Goal: Transaction & Acquisition: Obtain resource

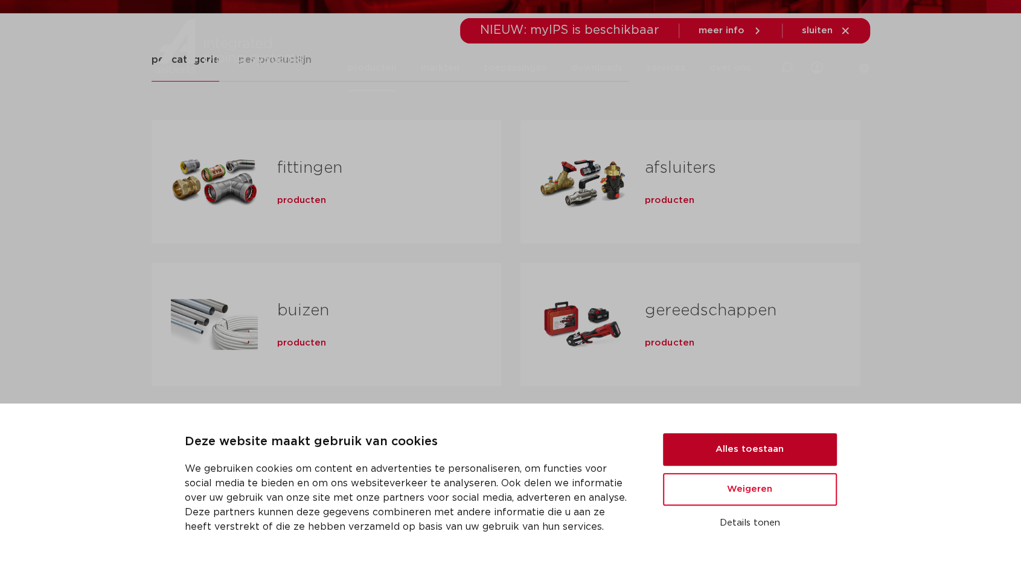
click at [763, 451] on button "Alles toestaan" at bounding box center [750, 449] width 174 height 33
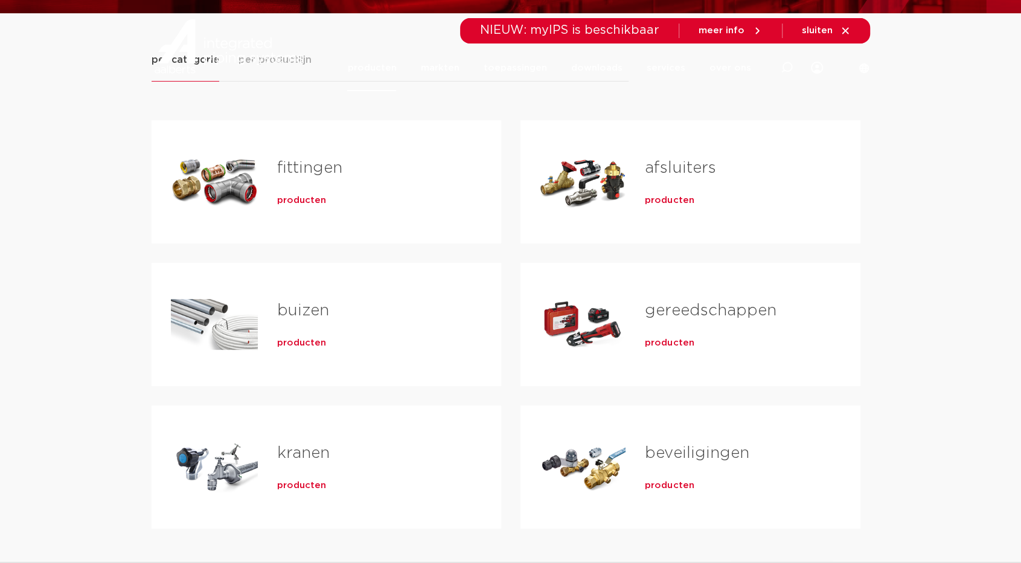
click at [282, 193] on div "producten" at bounding box center [369, 198] width 185 height 17
click at [287, 199] on span "producten" at bounding box center [301, 200] width 49 height 12
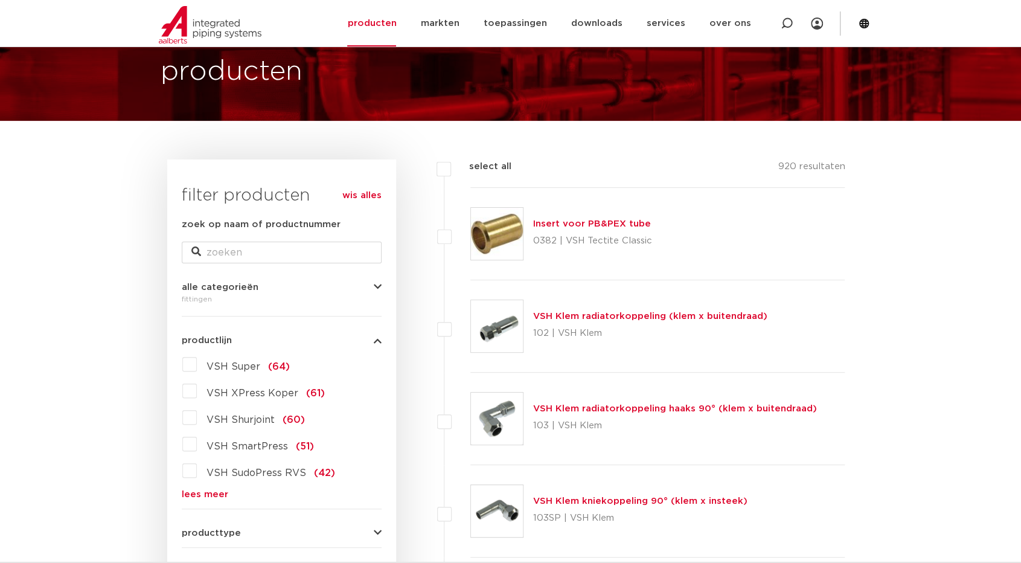
scroll to position [121, 0]
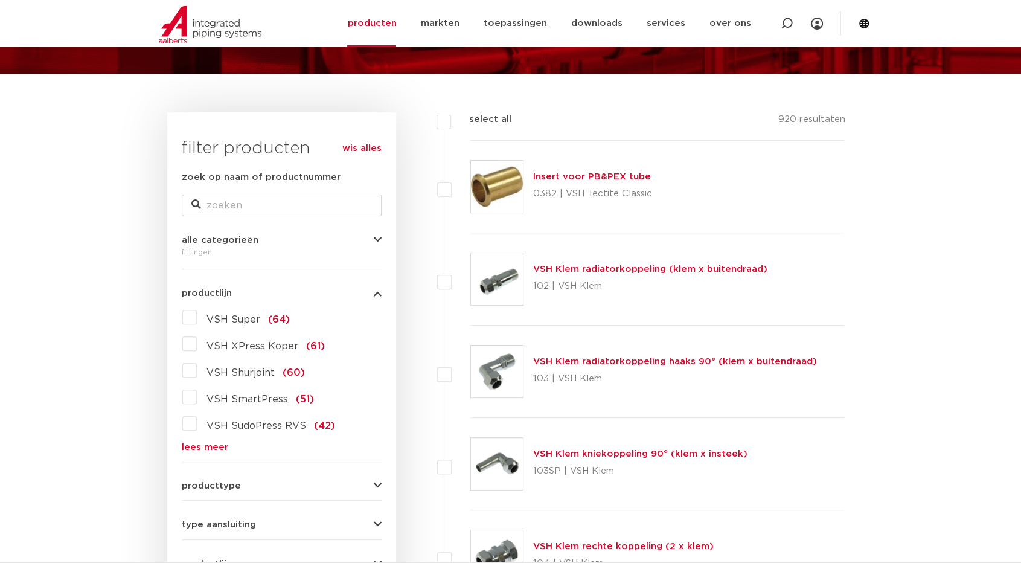
click at [269, 348] on span "VSH XPress Koper" at bounding box center [252, 346] width 92 height 10
click at [0, 0] on input "VSH XPress Koper (61)" at bounding box center [0, 0] width 0 height 0
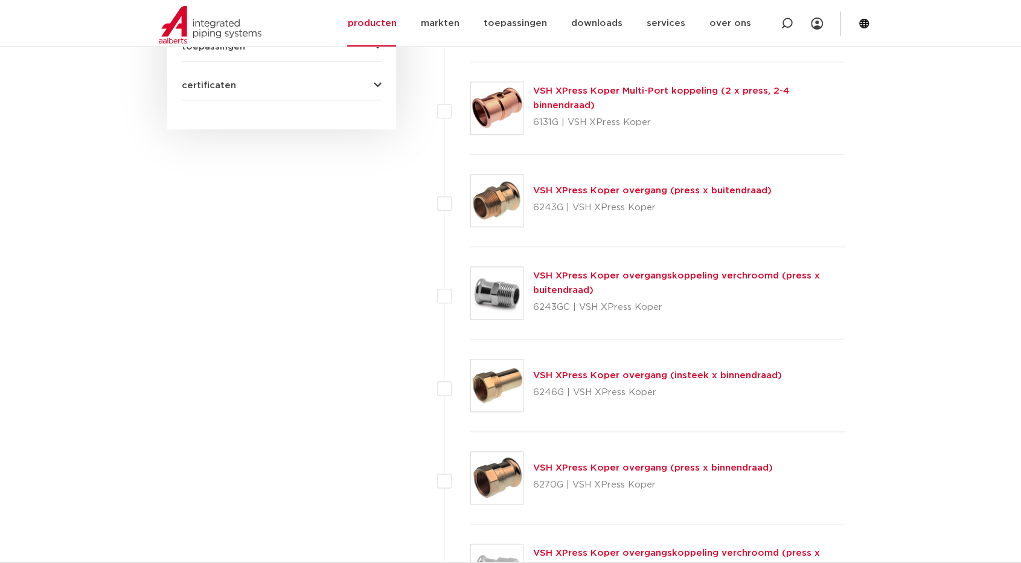
scroll to position [785, 0]
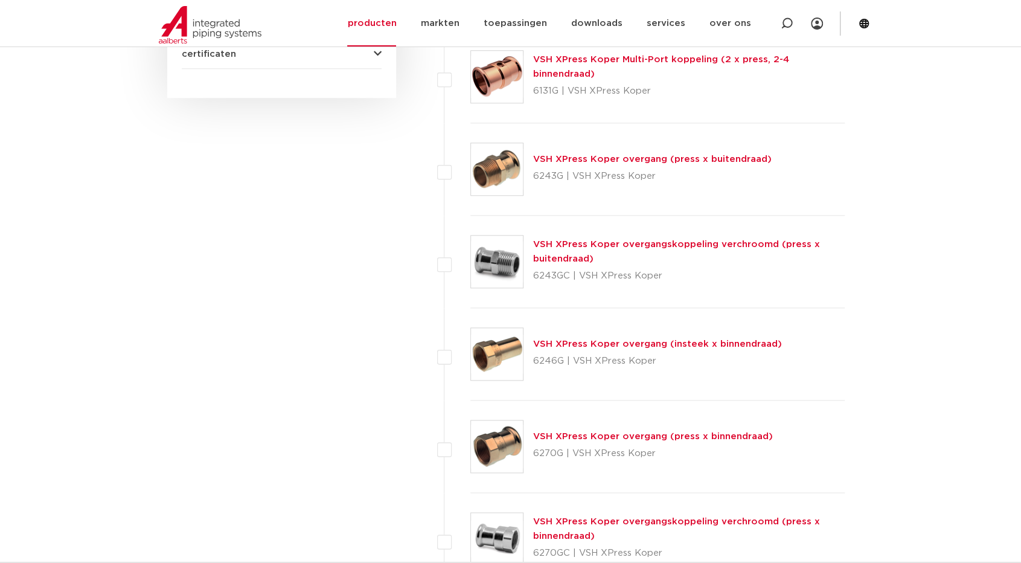
click at [578, 257] on link "VSH XPress Koper overgangskoppeling verchroomd (press x buitendraad)" at bounding box center [676, 252] width 287 height 24
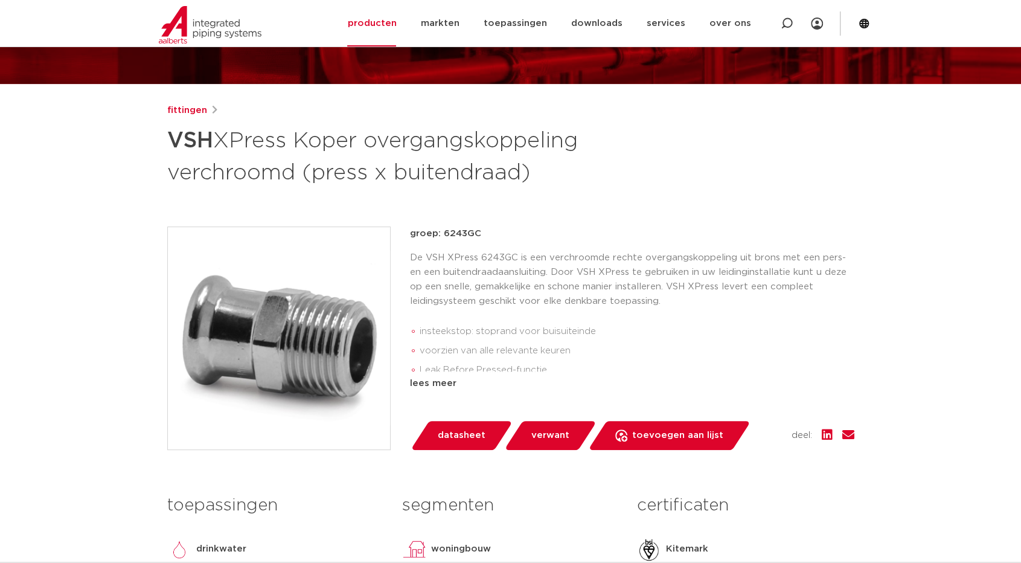
scroll to position [121, 0]
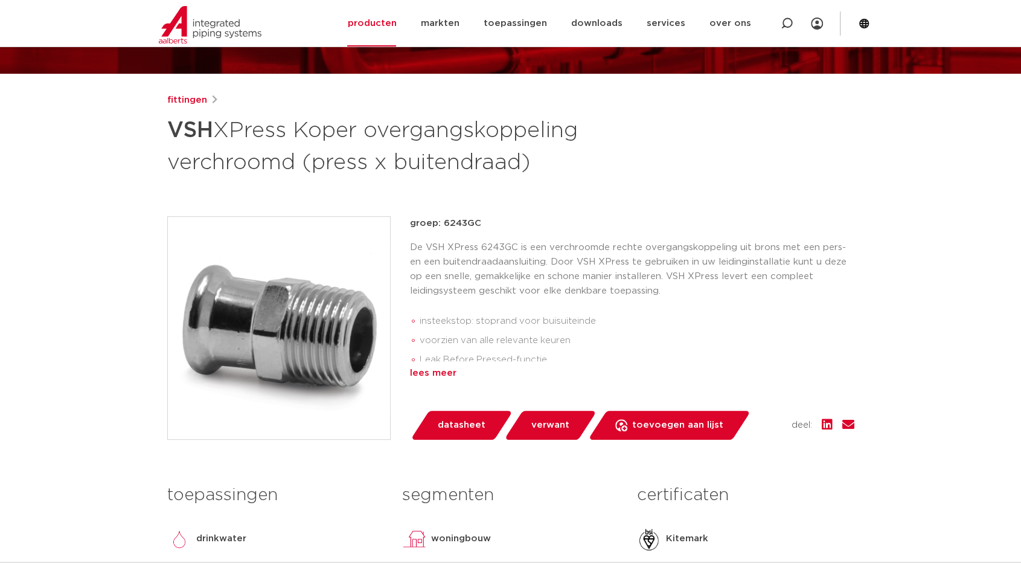
click at [439, 371] on div "lees meer" at bounding box center [632, 373] width 444 height 14
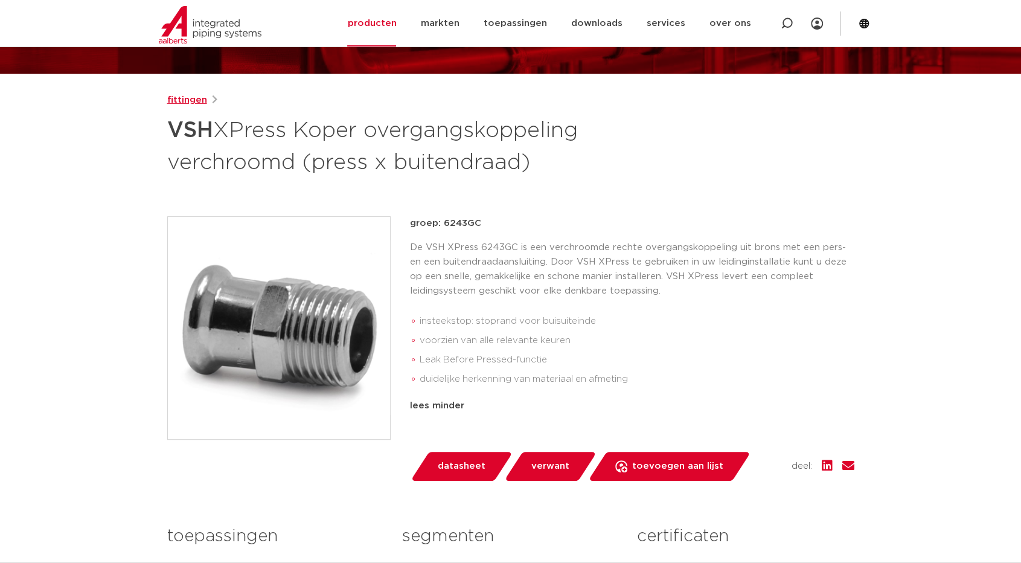
click at [188, 101] on link "fittingen" at bounding box center [187, 100] width 40 height 14
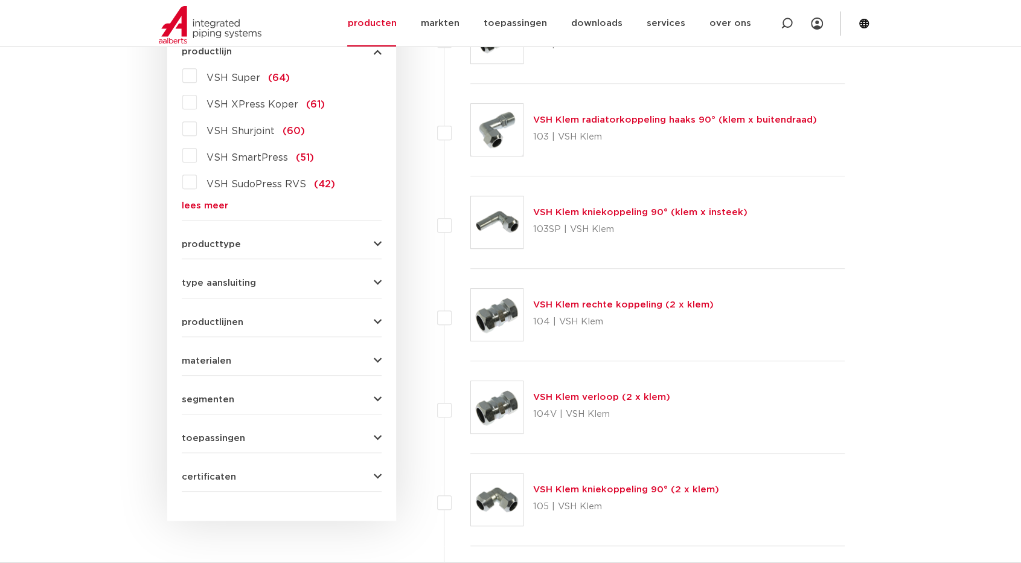
scroll to position [181, 0]
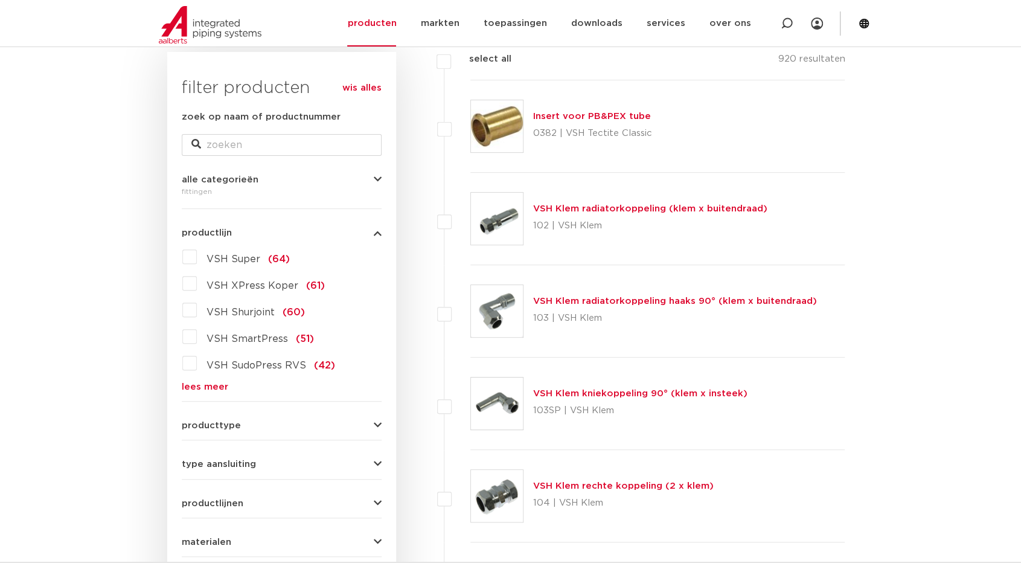
click at [514, 214] on img at bounding box center [497, 219] width 52 height 52
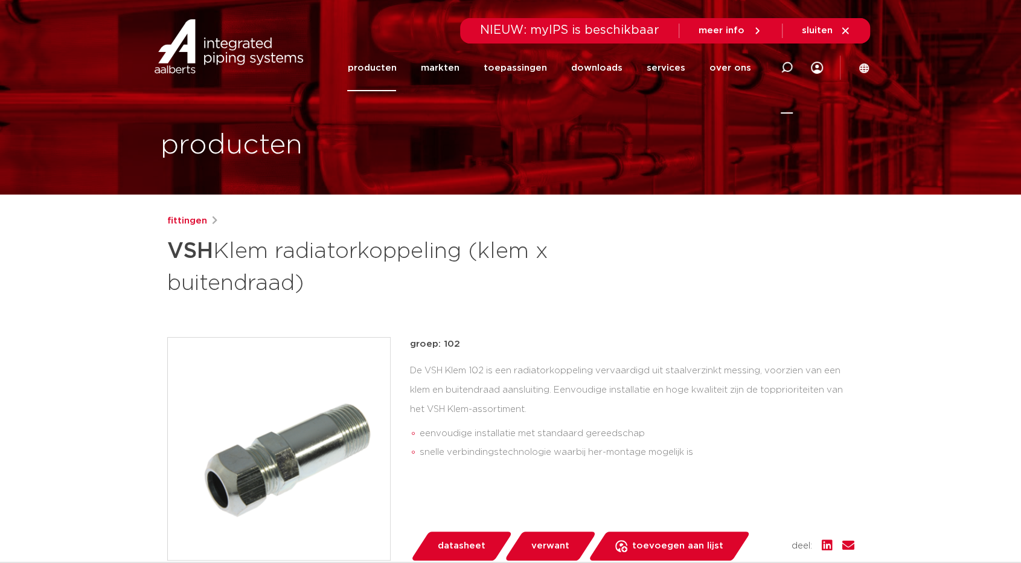
click at [787, 65] on icon at bounding box center [786, 68] width 12 height 12
type input "vsh42mm"
click button "Zoeken" at bounding box center [0, 0] width 0 height 0
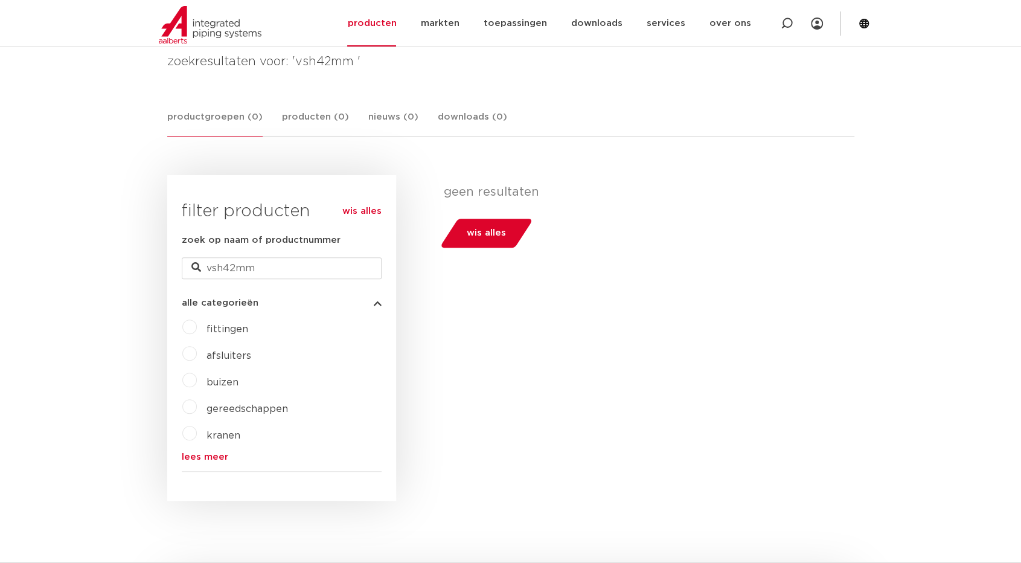
click at [197, 327] on label "fittingen" at bounding box center [222, 326] width 51 height 19
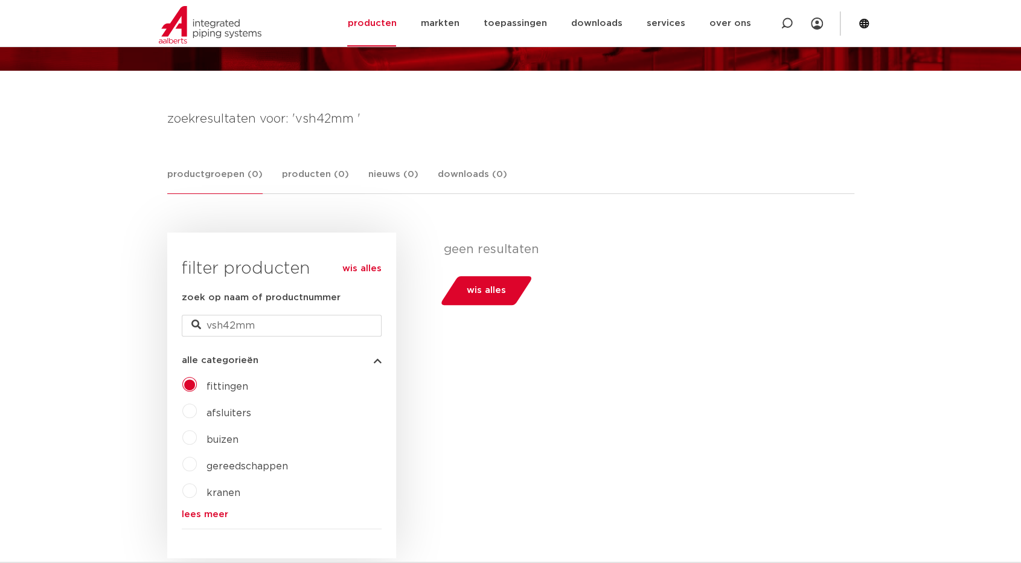
scroll to position [181, 0]
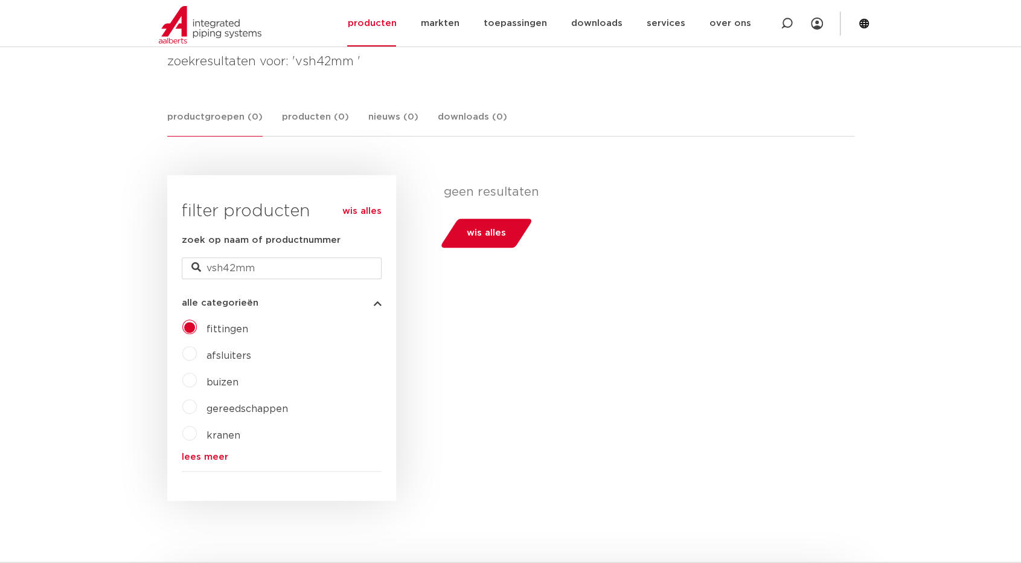
click at [242, 325] on span "fittingen" at bounding box center [227, 329] width 42 height 10
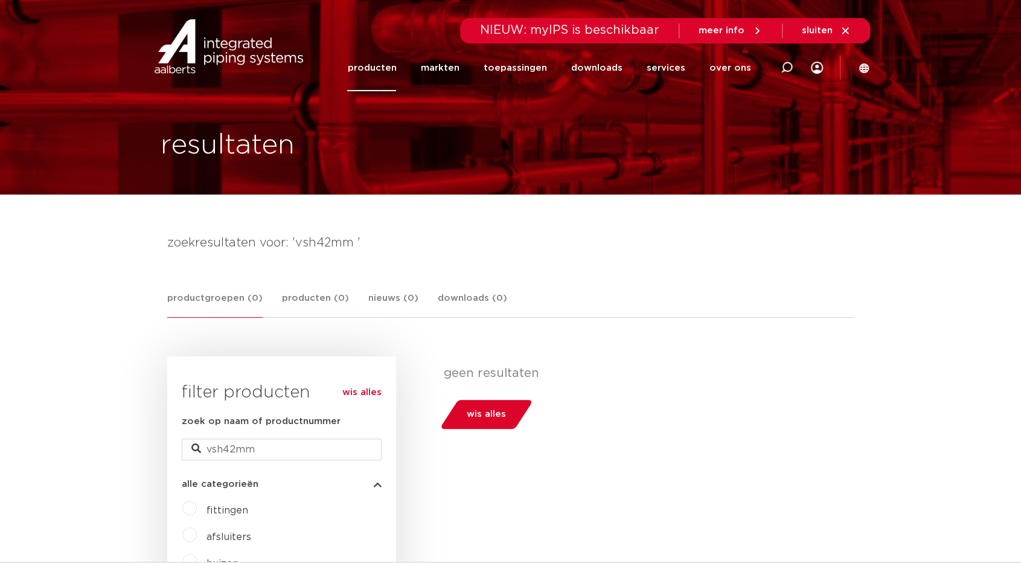
scroll to position [121, 0]
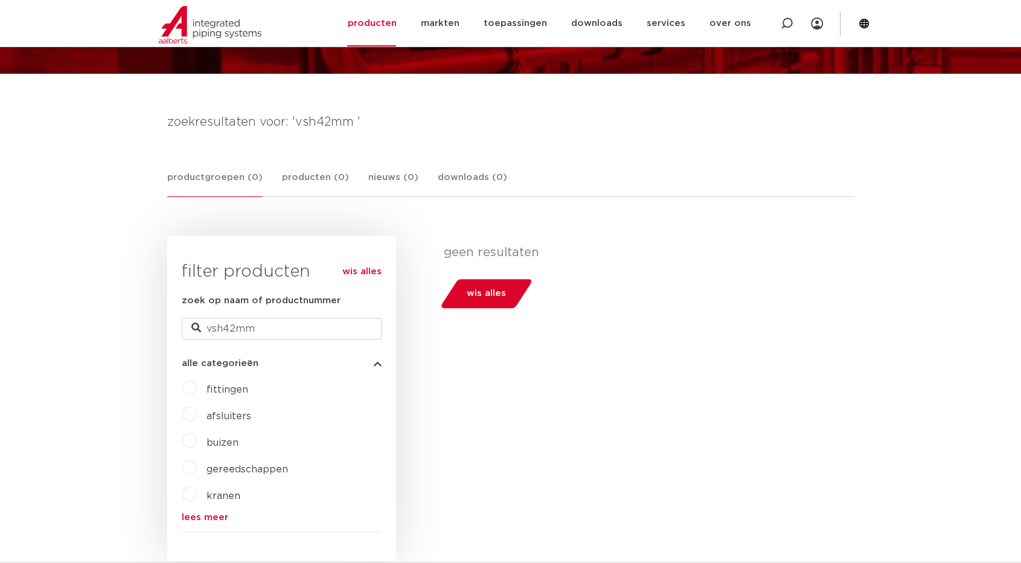
click at [197, 416] on label "afsluiters" at bounding box center [224, 413] width 54 height 19
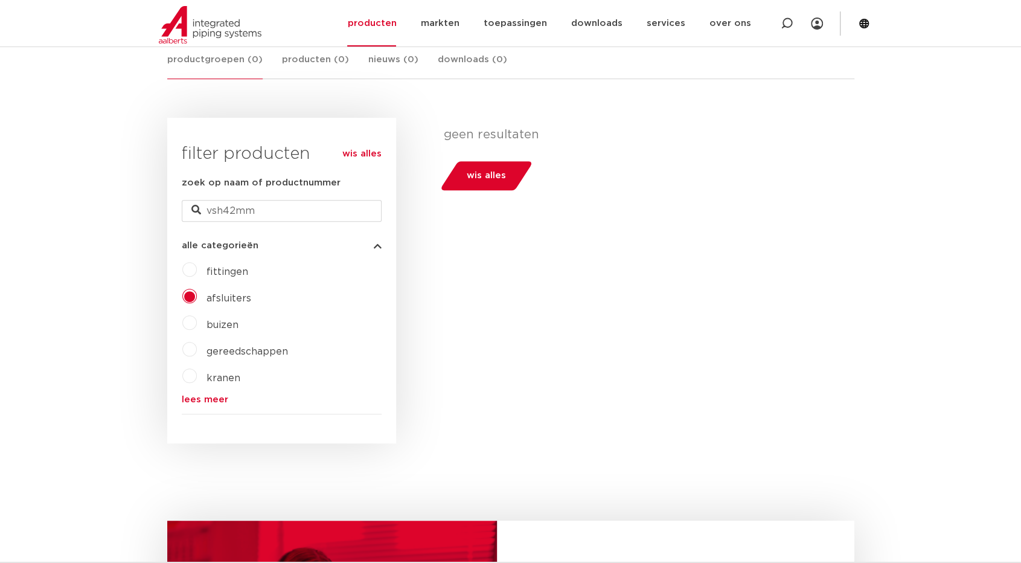
scroll to position [241, 0]
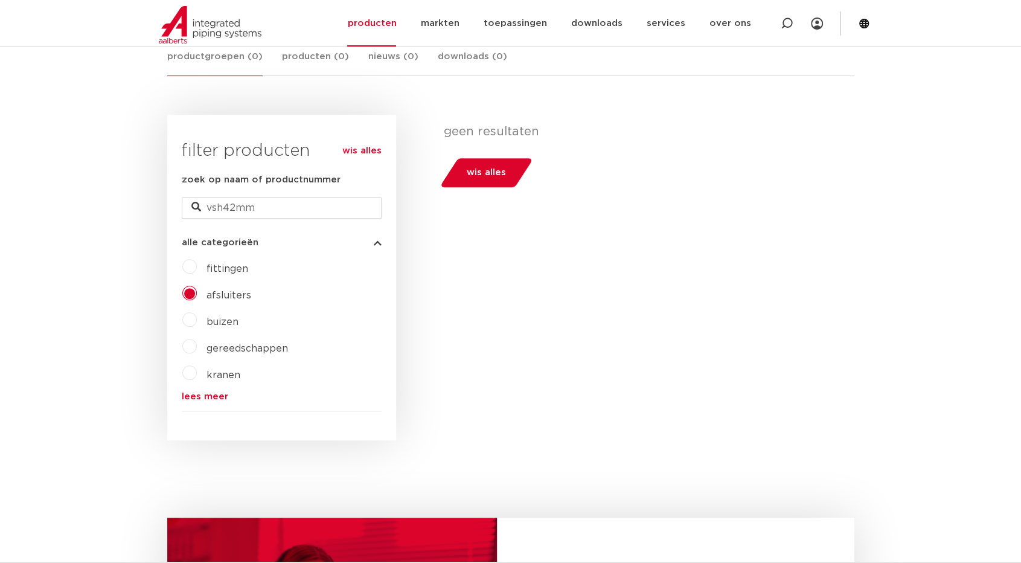
click at [203, 394] on link "lees meer" at bounding box center [282, 396] width 200 height 9
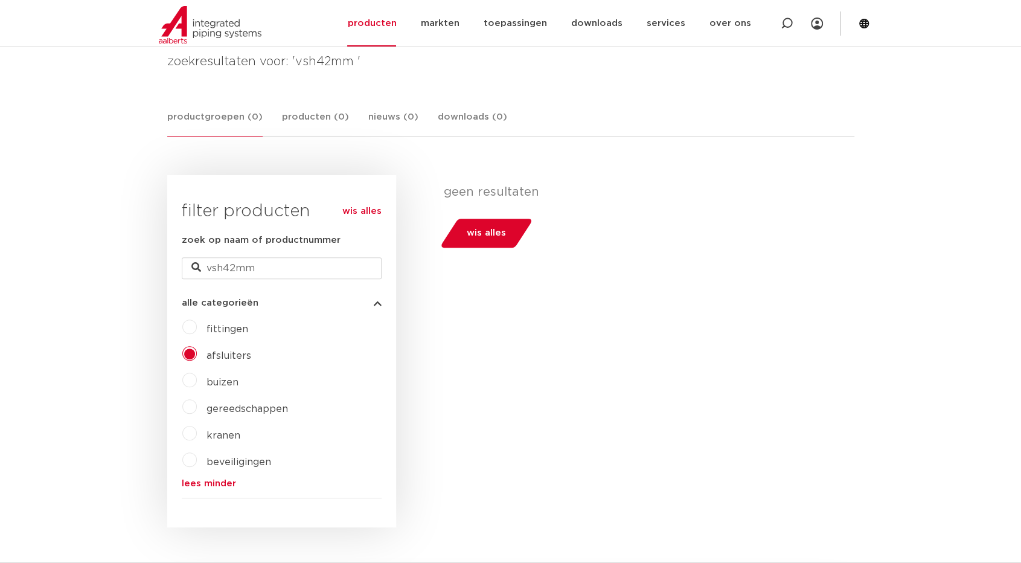
scroll to position [0, 0]
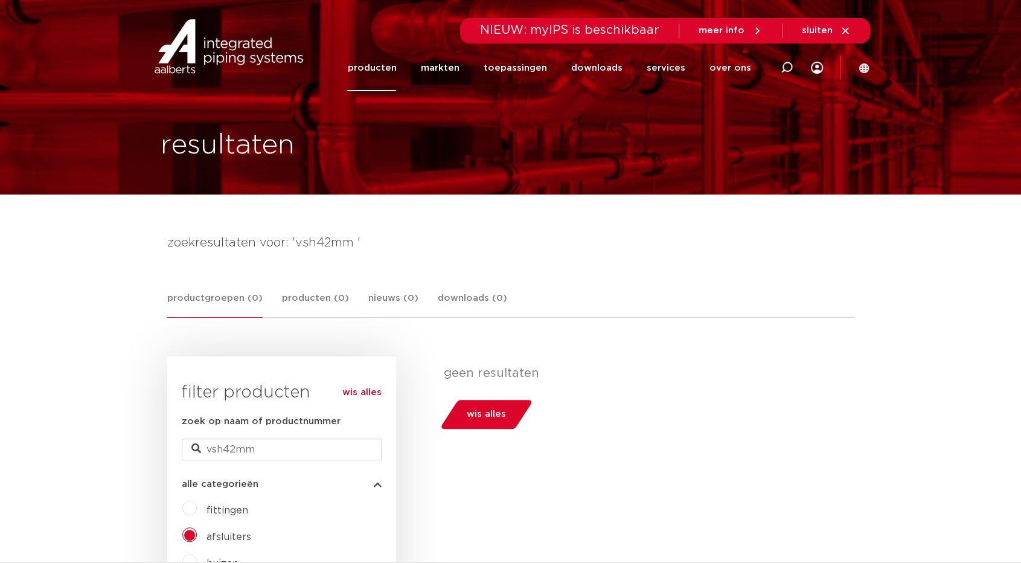
click at [381, 65] on link "producten" at bounding box center [371, 68] width 49 height 46
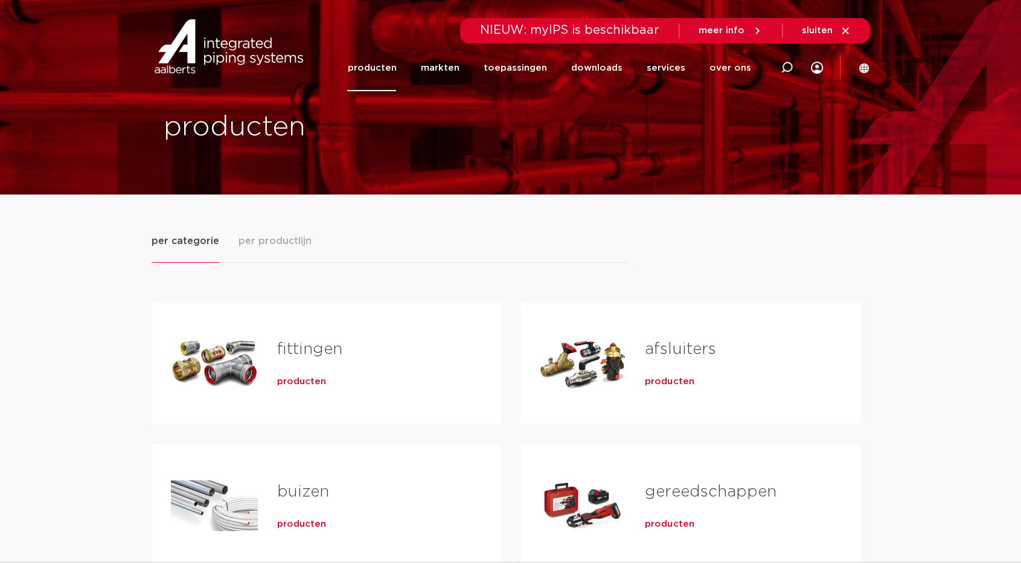
click at [592, 374] on div "Tabs. Open items met enter of spatie, sluit af met escape en navigeer met de pi…" at bounding box center [583, 363] width 86 height 85
click at [657, 384] on span "producten" at bounding box center [669, 381] width 49 height 12
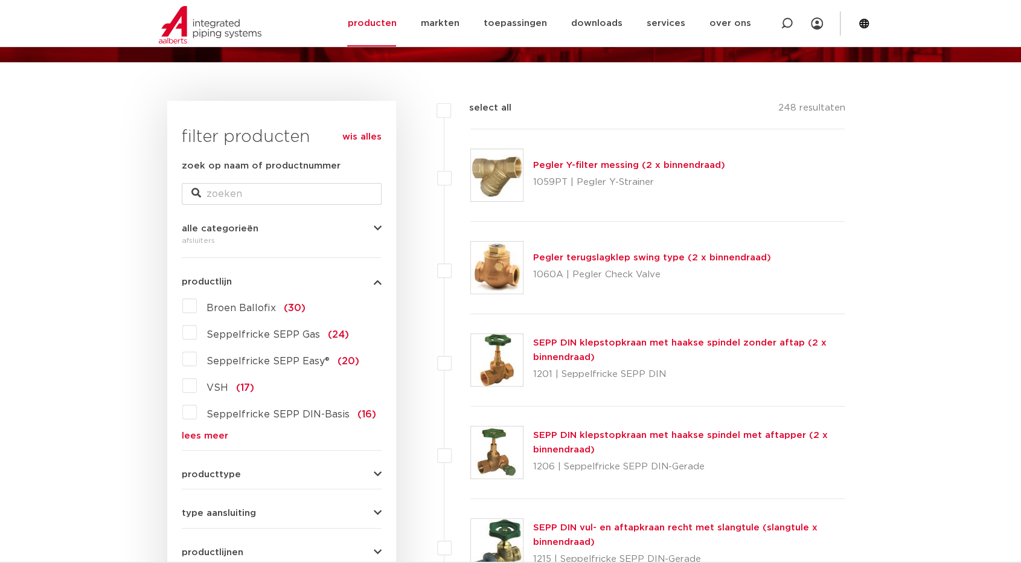
scroll to position [181, 0]
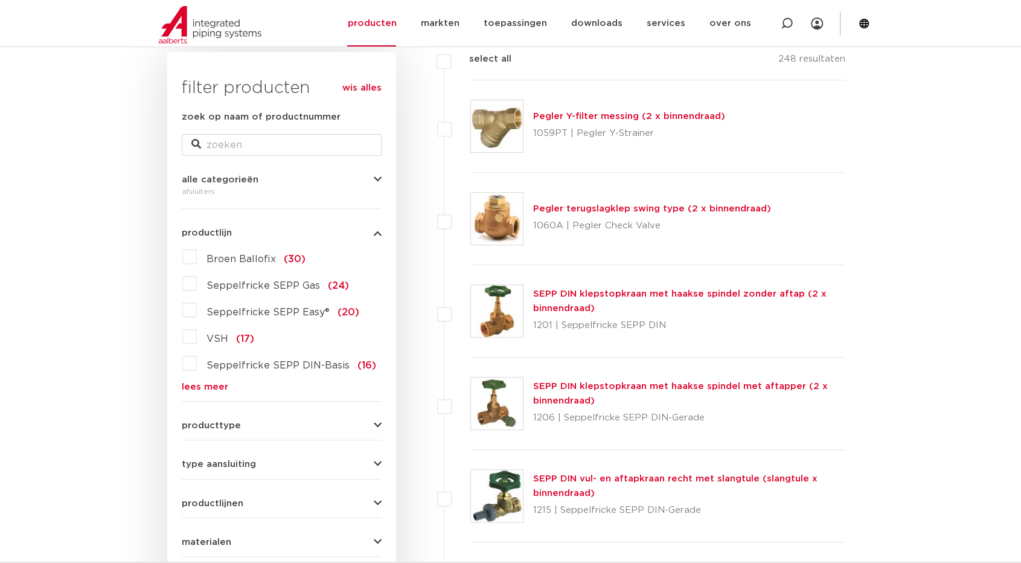
click at [236, 337] on span "(17)" at bounding box center [245, 339] width 18 height 10
click at [0, 0] on input "VSH (17)" at bounding box center [0, 0] width 0 height 0
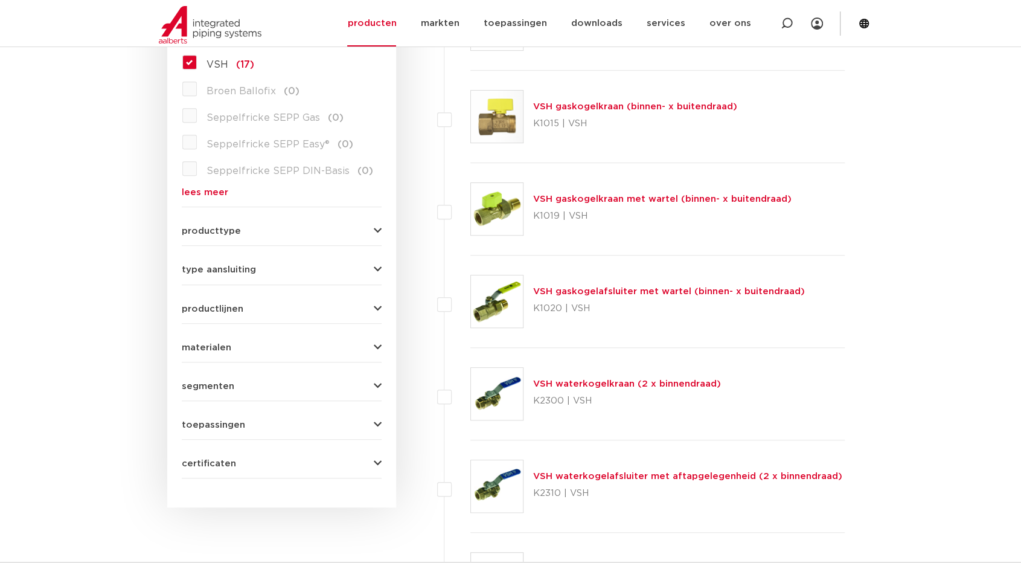
scroll to position [362, 0]
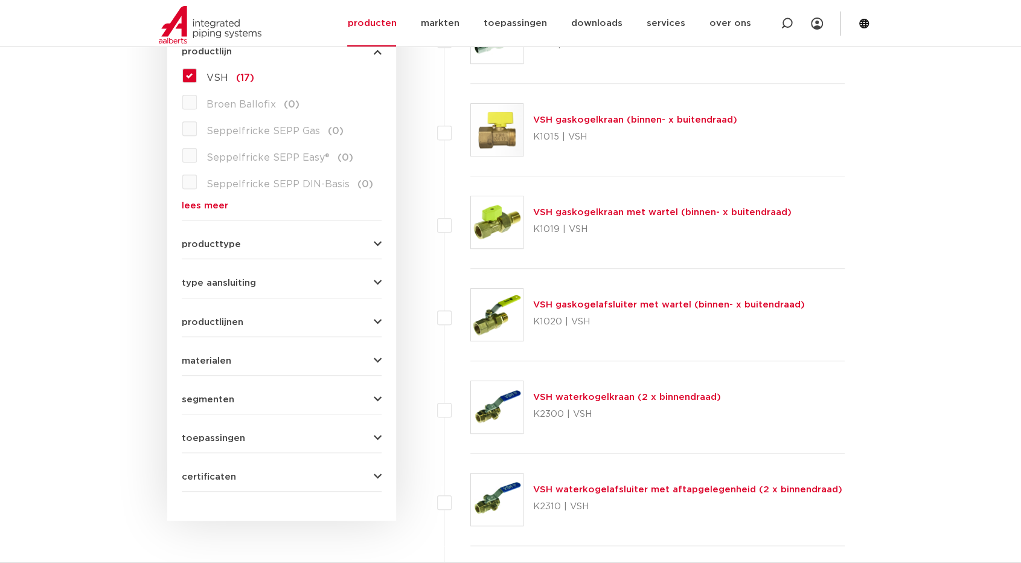
click at [216, 323] on span "productlijnen" at bounding box center [213, 321] width 62 height 9
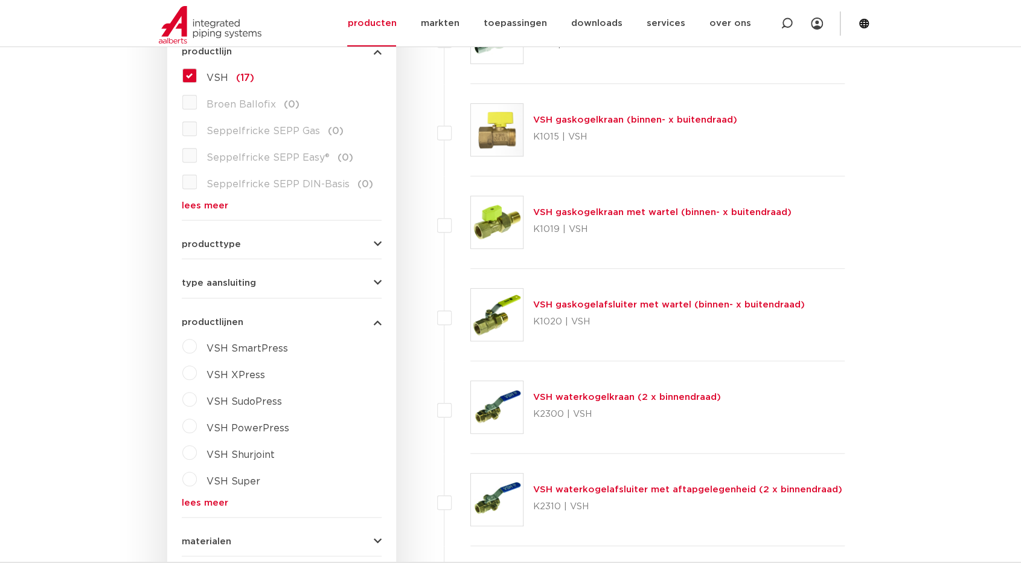
click at [260, 345] on span "VSH SmartPress" at bounding box center [246, 348] width 81 height 10
click at [361, 373] on select "maak een keuze VSH SmartPress afsluiters VSH SmartPress fittingen" at bounding box center [292, 376] width 172 height 27
select select "44530"
click at [206, 363] on select "maak een keuze VSH SmartPress afsluiters VSH SmartPress fittingen" at bounding box center [292, 376] width 172 height 27
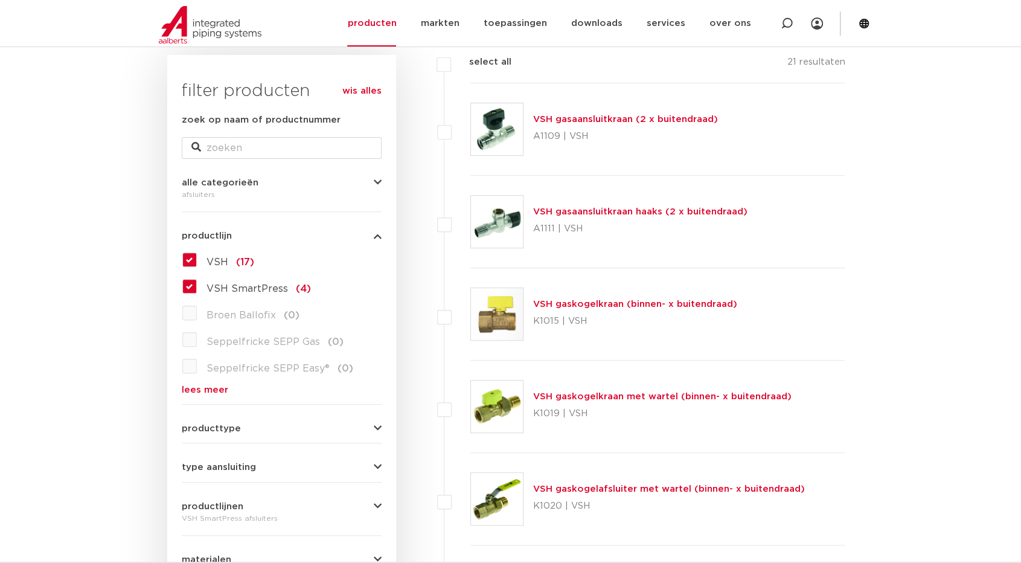
scroll to position [181, 0]
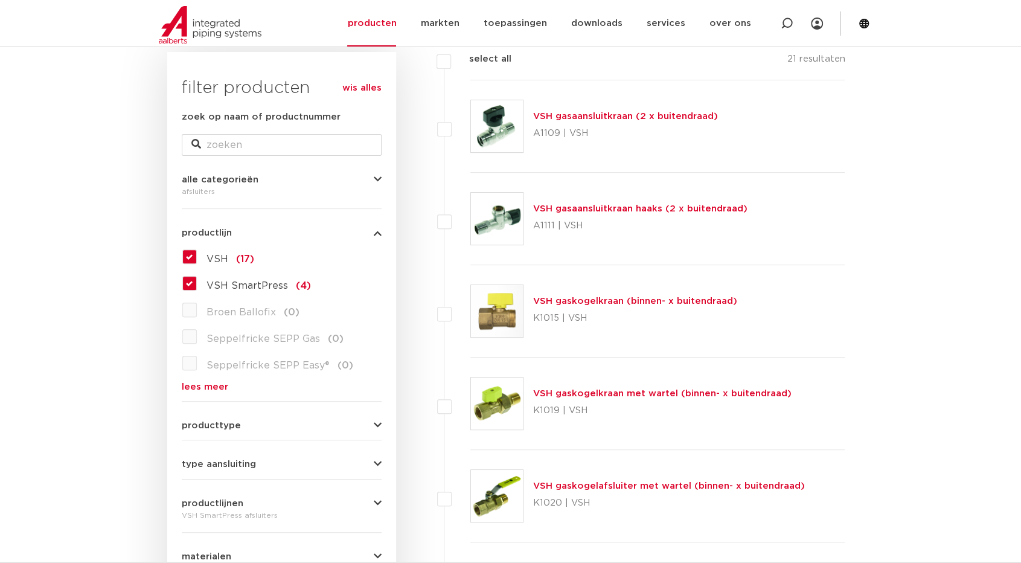
click at [243, 287] on span "VSH SmartPress" at bounding box center [246, 286] width 81 height 10
click at [0, 0] on input "VSH SmartPress (4)" at bounding box center [0, 0] width 0 height 0
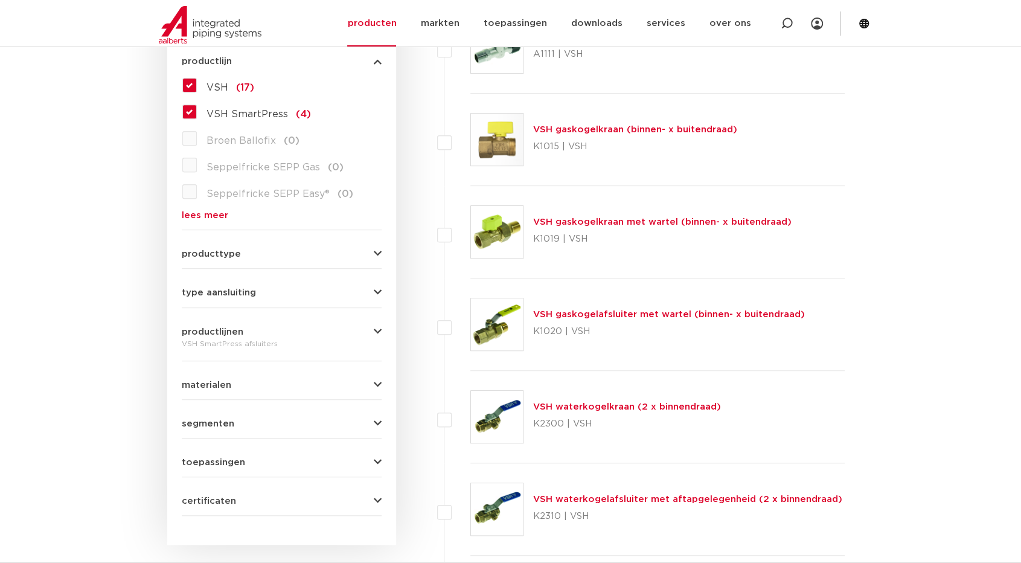
scroll to position [362, 0]
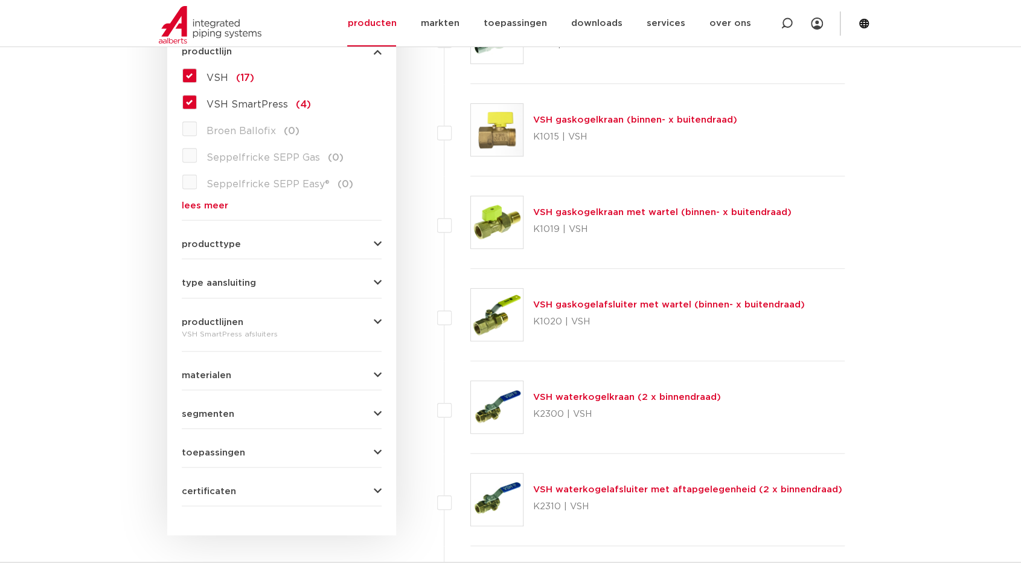
click at [325, 382] on form "zoek op naam of productnummer alle categorieën afsluiters fittingen afsluiters …" at bounding box center [282, 217] width 200 height 577
click at [378, 374] on icon "button" at bounding box center [378, 375] width 8 height 9
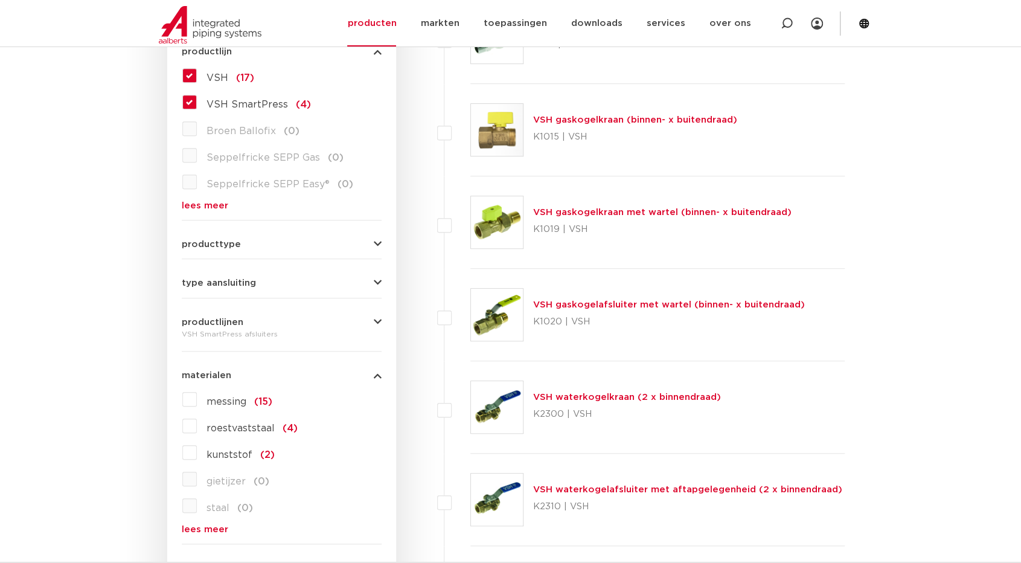
click at [233, 401] on span "messing" at bounding box center [226, 402] width 40 height 10
click at [0, 0] on input "messing (15)" at bounding box center [0, 0] width 0 height 0
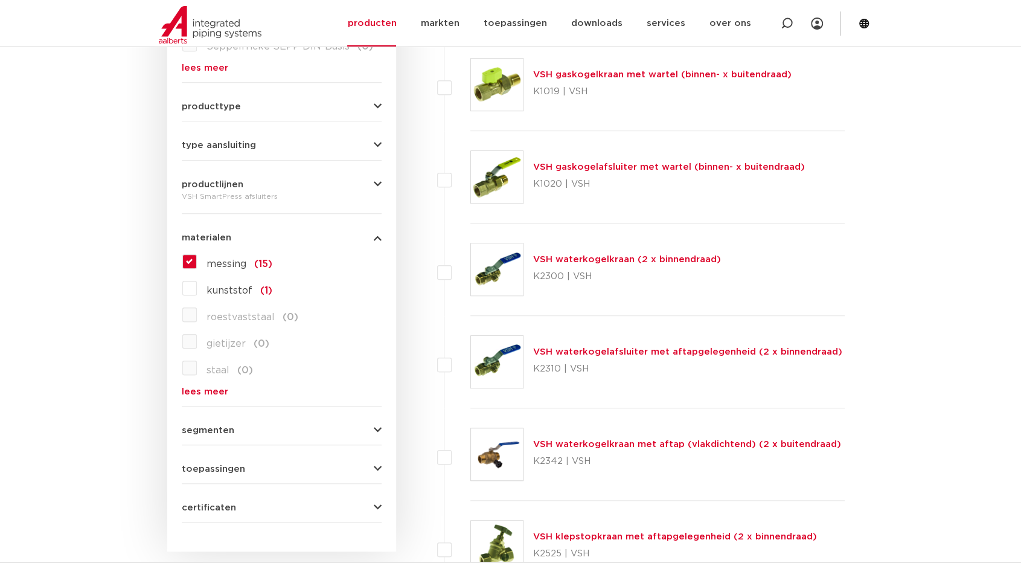
scroll to position [543, 0]
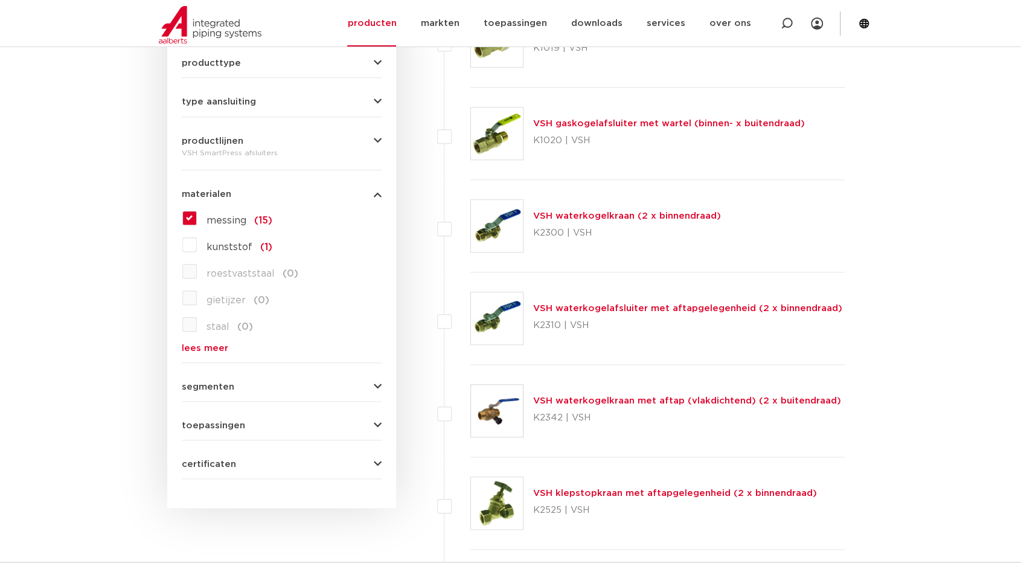
click at [270, 434] on form "zoek op naam of productnummer alle categorieën afsluiters fittingen afsluiters …" at bounding box center [282, 113] width 200 height 731
click at [374, 424] on icon "button" at bounding box center [378, 425] width 8 height 9
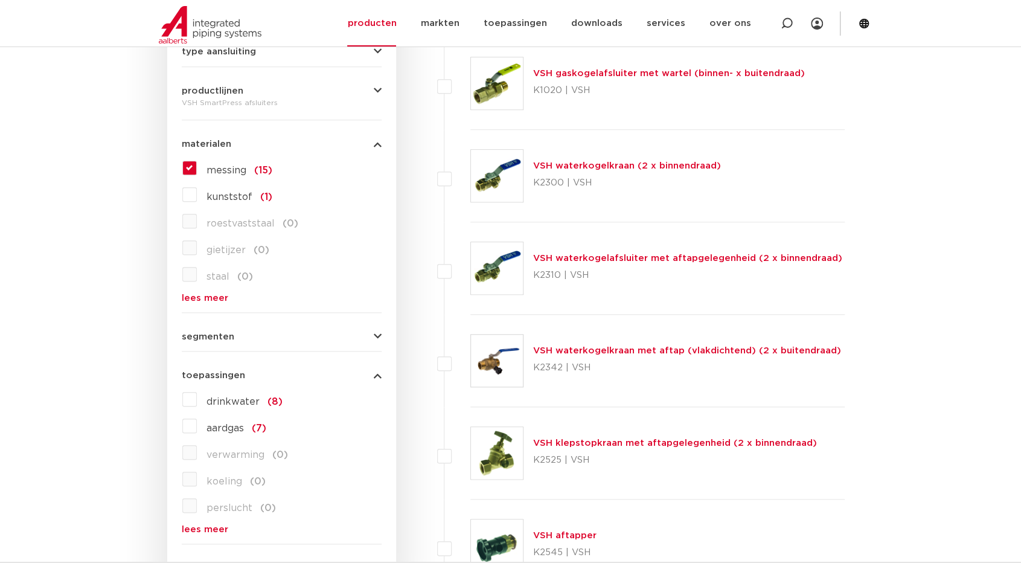
scroll to position [604, 0]
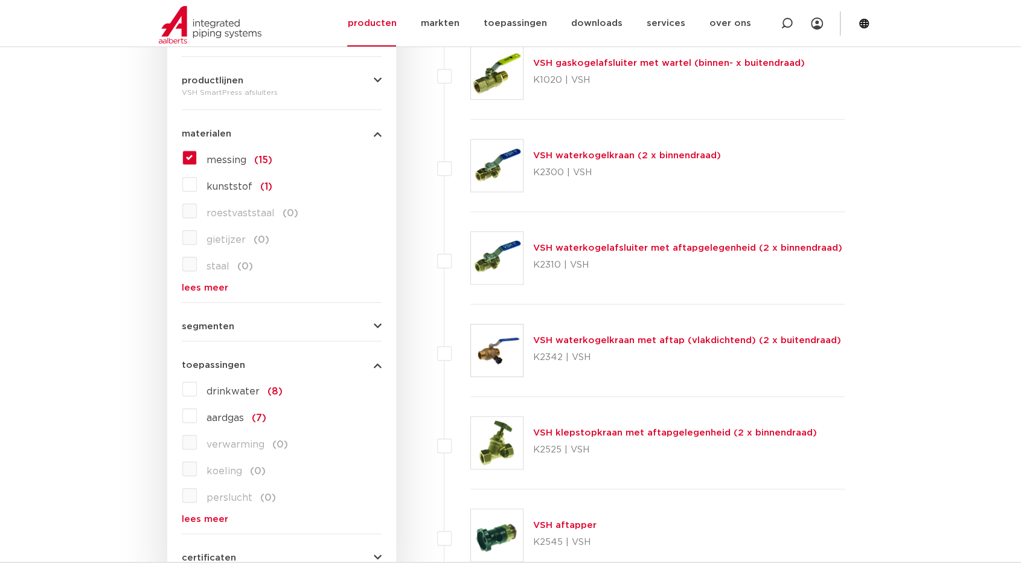
click at [197, 392] on label "drinkwater (8)" at bounding box center [240, 388] width 86 height 19
click at [0, 0] on input "drinkwater (8)" at bounding box center [0, 0] width 0 height 0
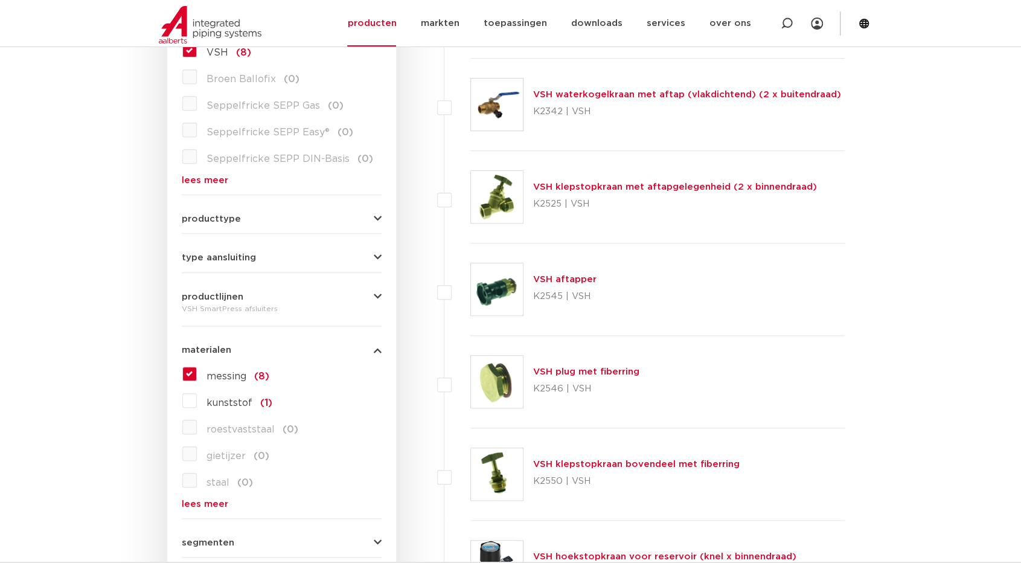
scroll to position [362, 0]
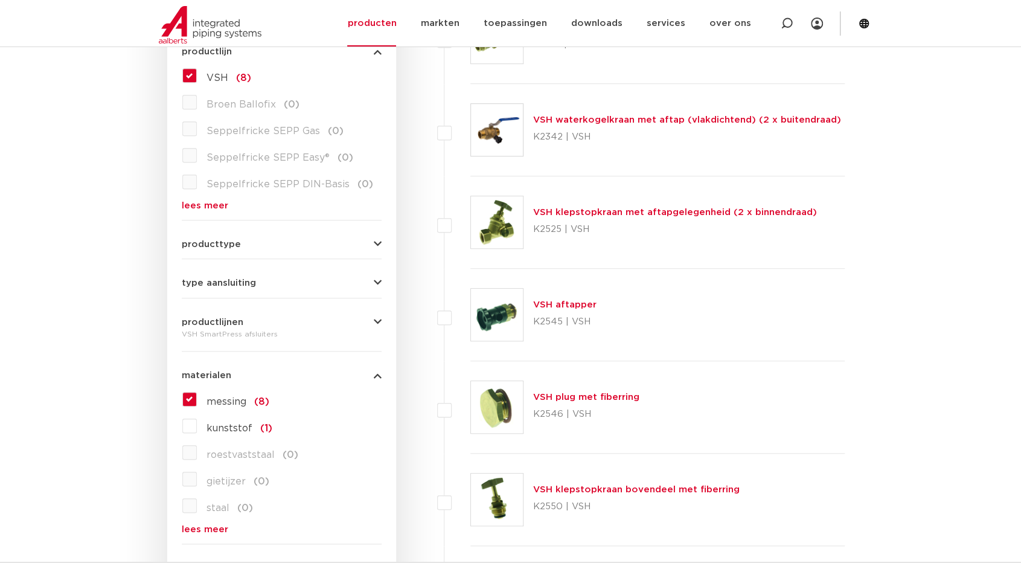
click at [556, 215] on link "VSH klepstopkraan met aftapgelegenheid (2 x binnendraad)" at bounding box center [675, 212] width 284 height 9
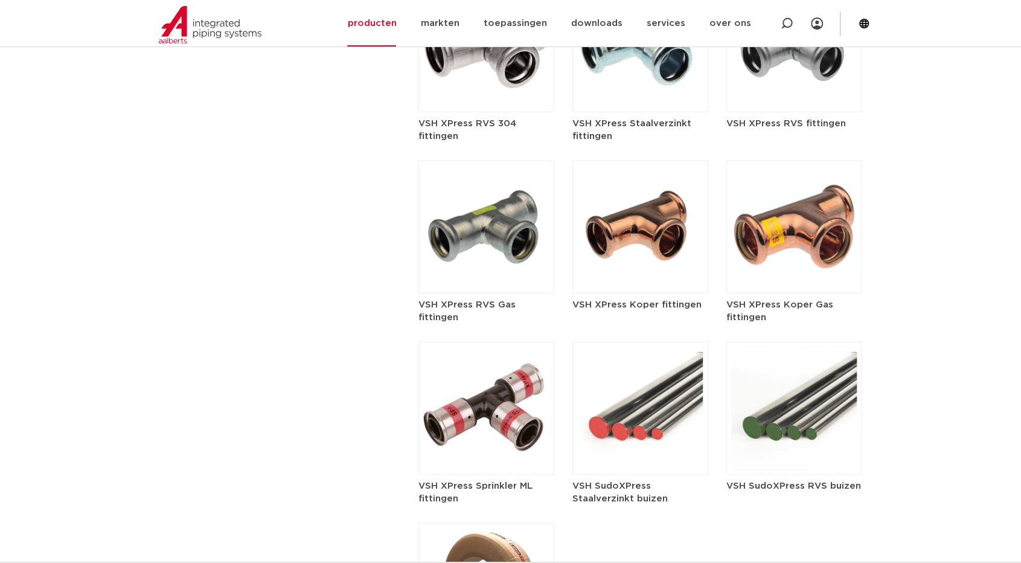
scroll to position [1569, 0]
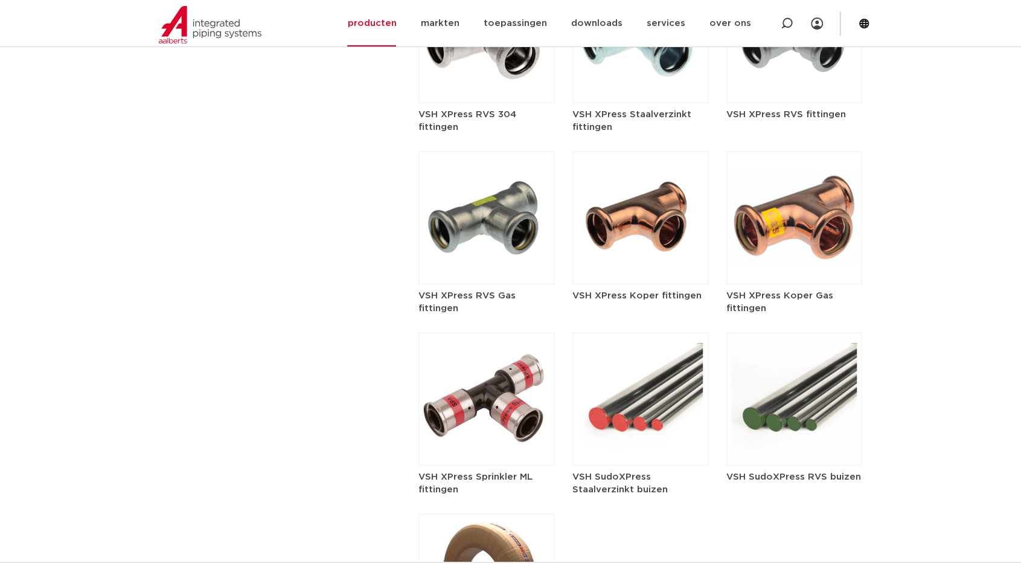
click at [652, 261] on img at bounding box center [640, 218] width 136 height 133
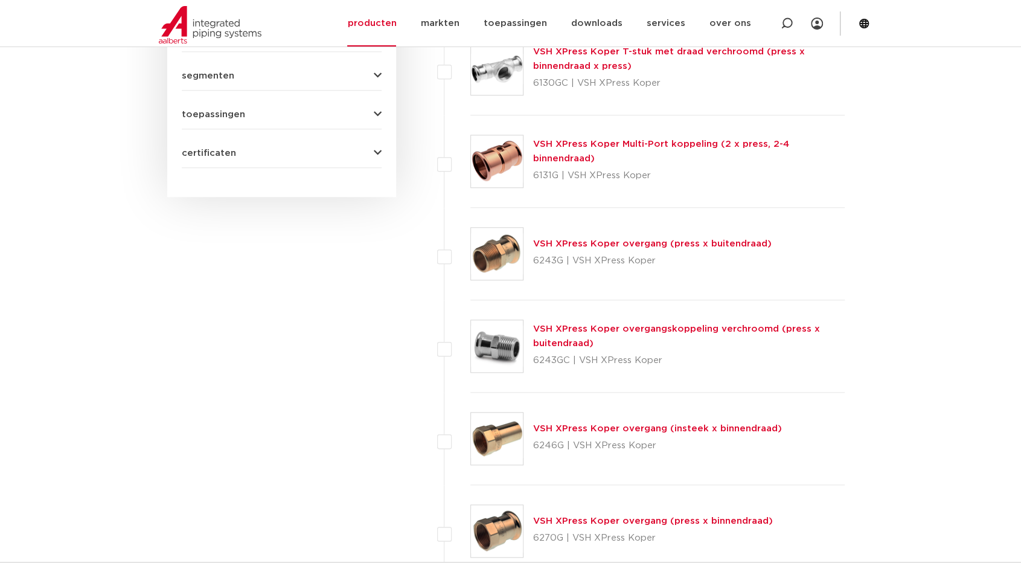
scroll to position [724, 0]
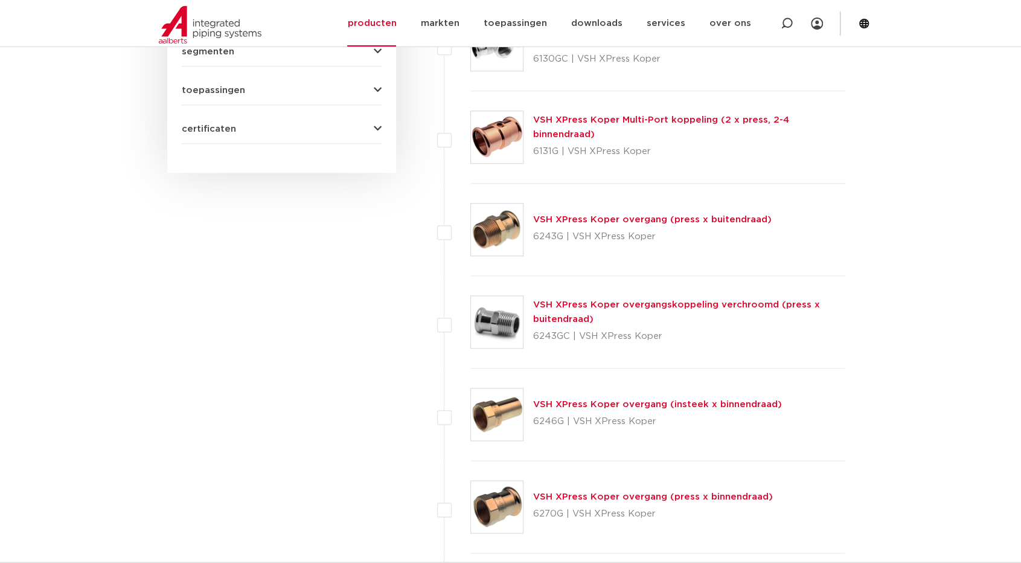
click at [588, 311] on div "VSH XPress Koper overgangskoppeling verchroomd (press x buitendraad) 6243GC | V…" at bounding box center [689, 322] width 312 height 48
click at [587, 304] on link "VSH XPress Koper overgangskoppeling verchroomd (press x buitendraad)" at bounding box center [676, 312] width 287 height 24
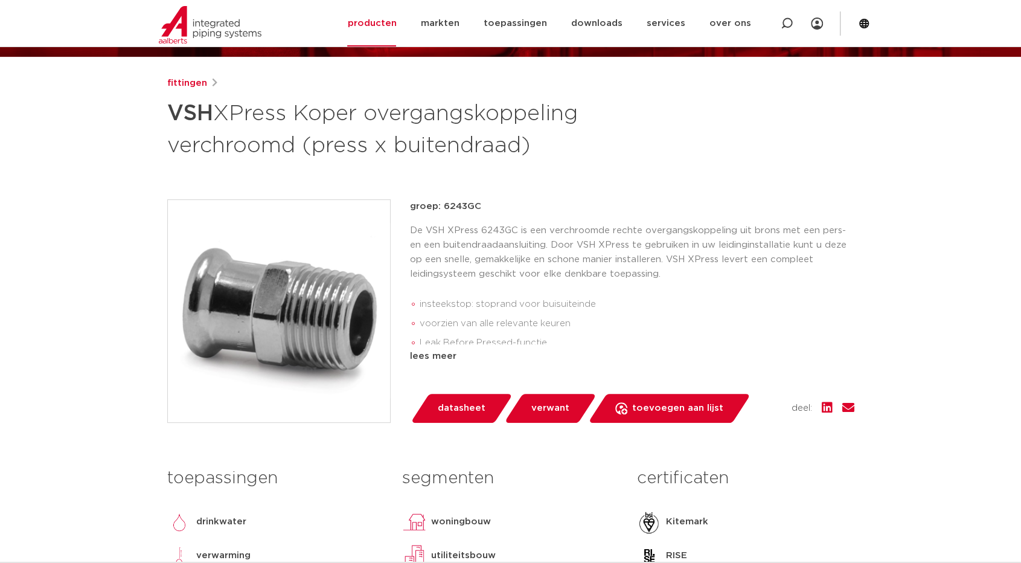
scroll to position [181, 0]
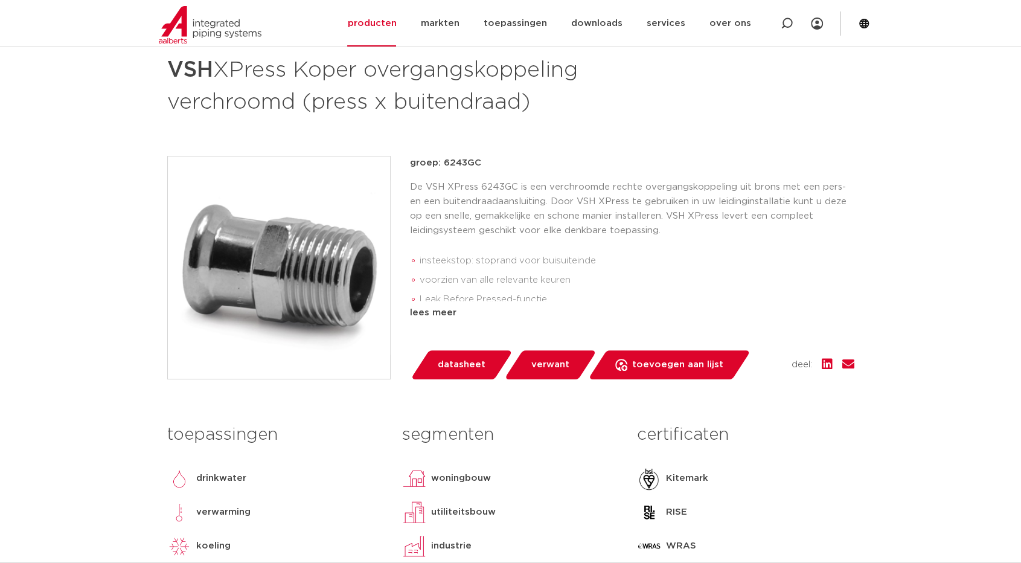
click at [538, 366] on span "verwant" at bounding box center [550, 364] width 38 height 19
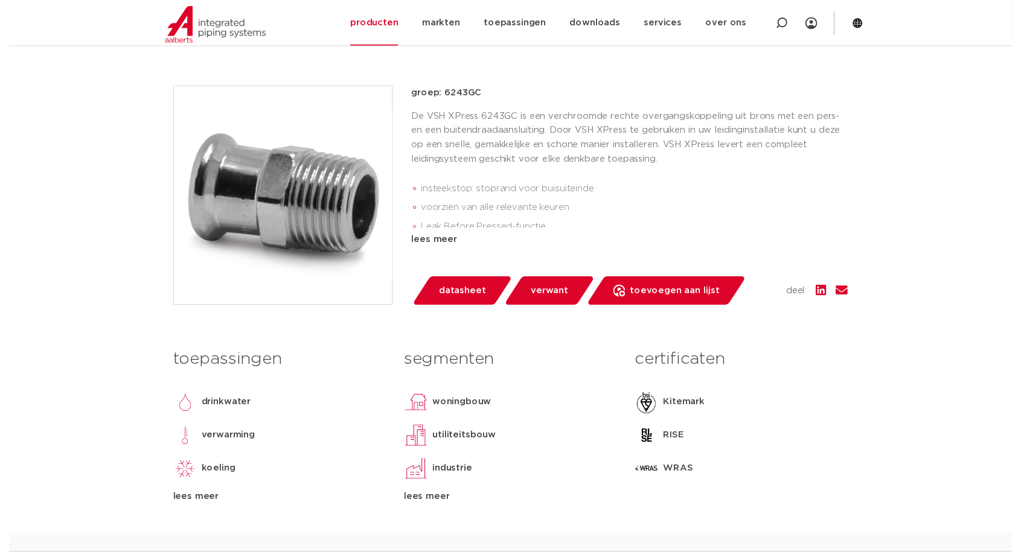
scroll to position [249, 0]
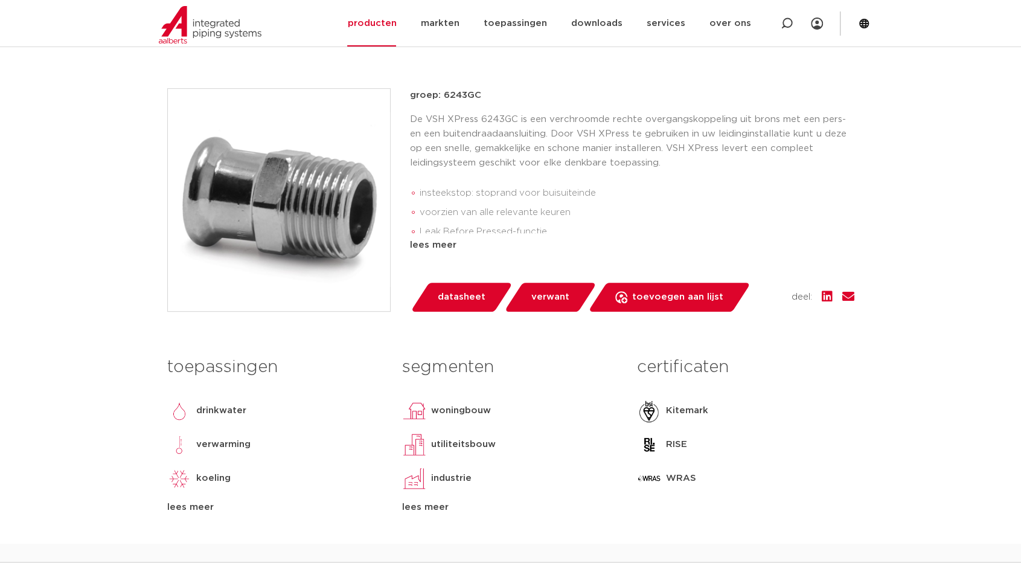
click at [465, 302] on span "datasheet" at bounding box center [462, 296] width 48 height 19
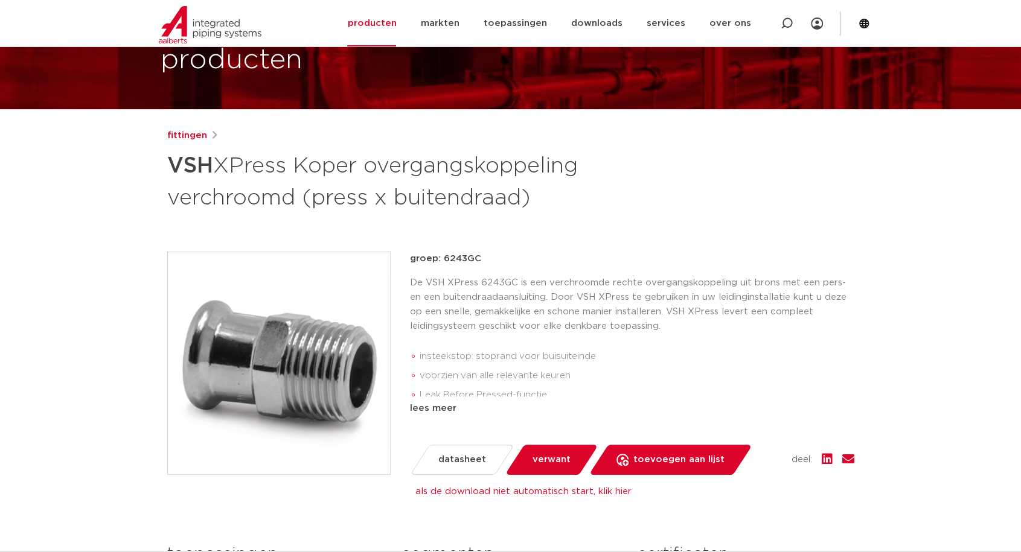
scroll to position [95, 0]
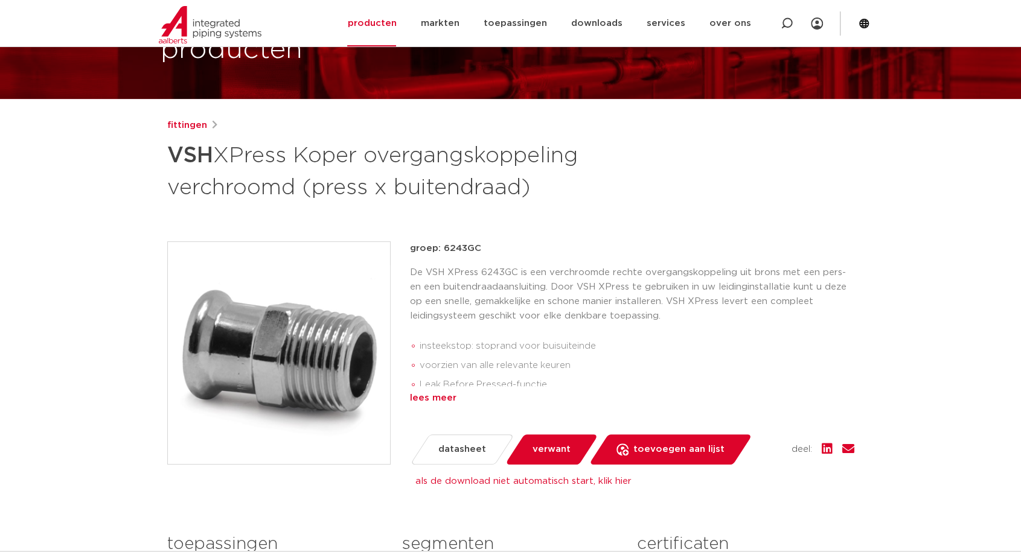
click at [437, 400] on div "lees meer" at bounding box center [632, 398] width 444 height 14
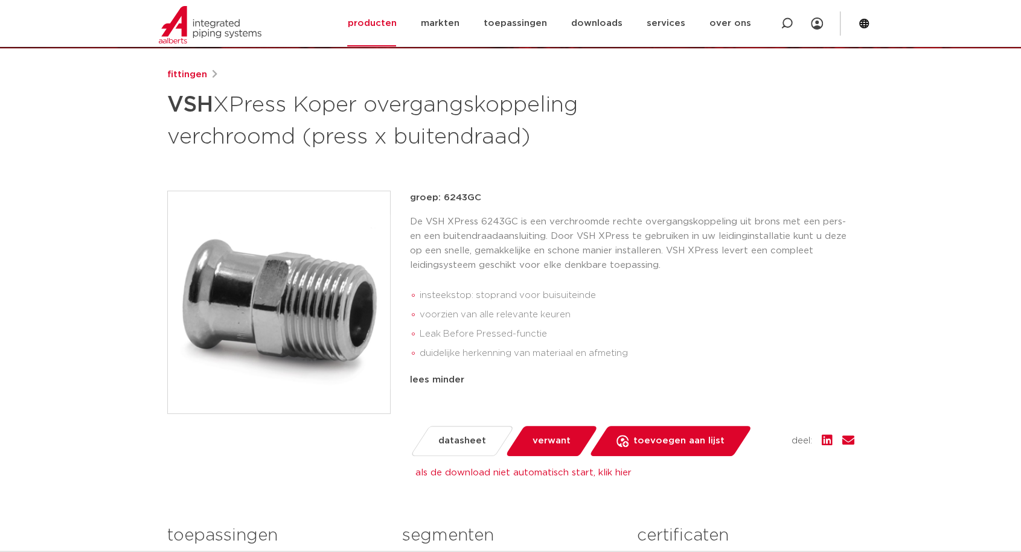
scroll to position [156, 0]
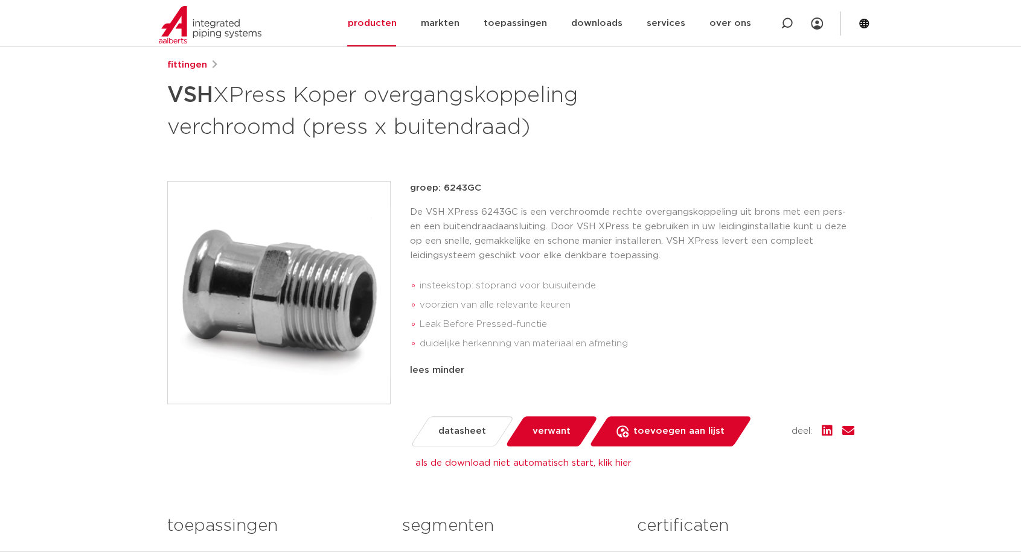
click at [244, 66] on div "fittingen" at bounding box center [510, 65] width 687 height 14
click at [289, 276] on img at bounding box center [279, 293] width 222 height 222
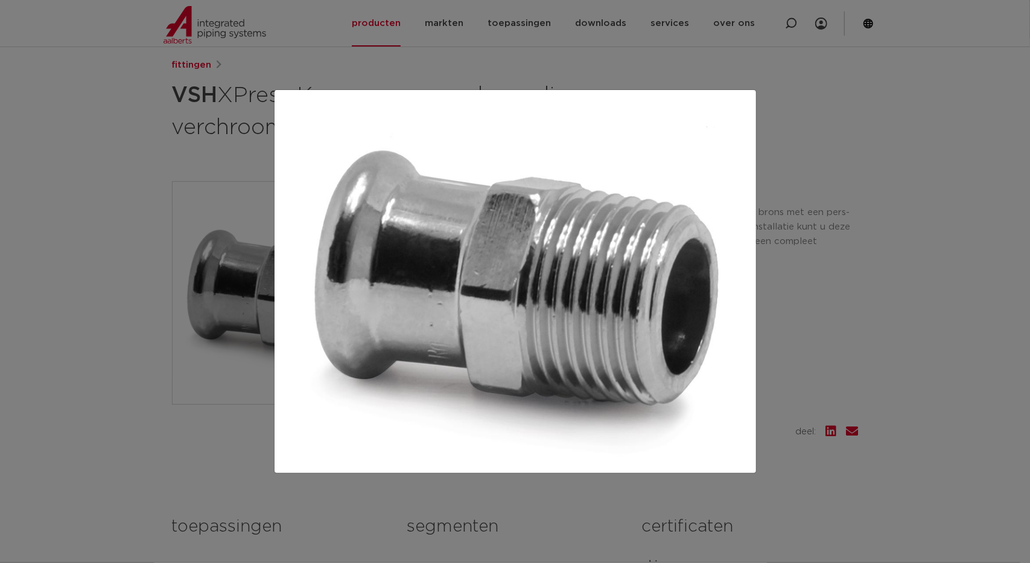
click at [289, 276] on img at bounding box center [515, 281] width 462 height 363
drag, startPoint x: 235, startPoint y: 304, endPoint x: 218, endPoint y: 321, distance: 23.9
click at [234, 305] on div at bounding box center [515, 281] width 1030 height 563
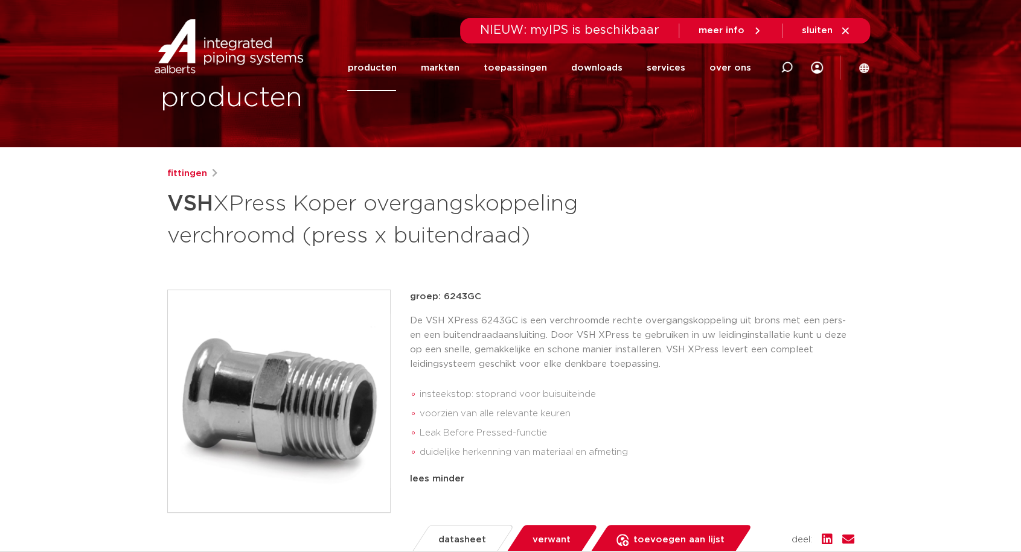
scroll to position [0, 0]
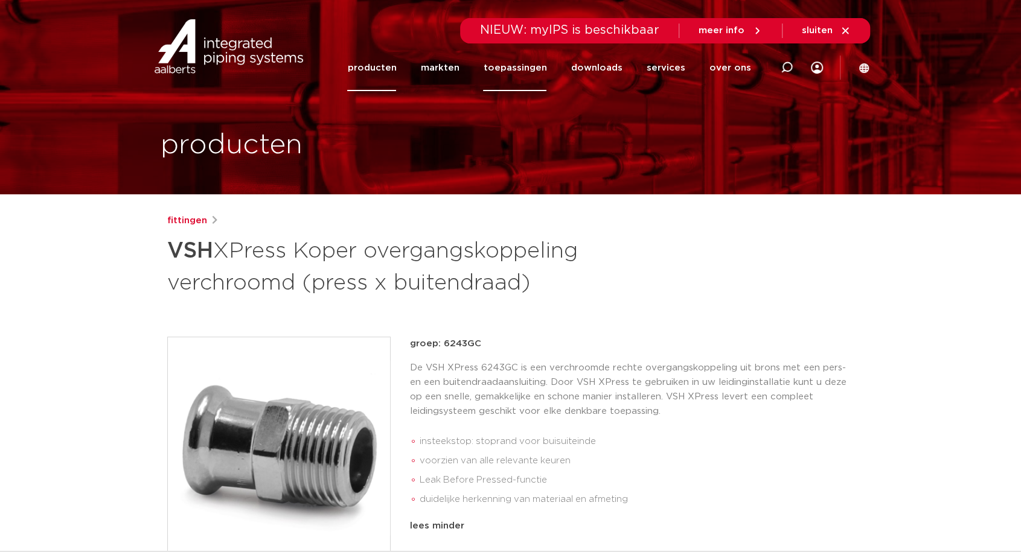
click at [534, 68] on link "toepassingen" at bounding box center [514, 68] width 63 height 46
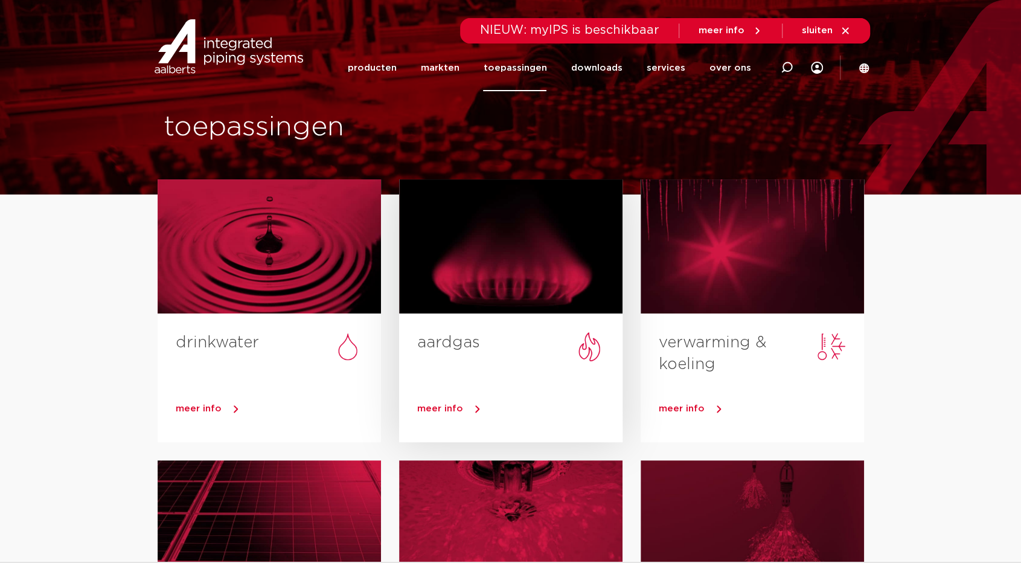
scroll to position [60, 0]
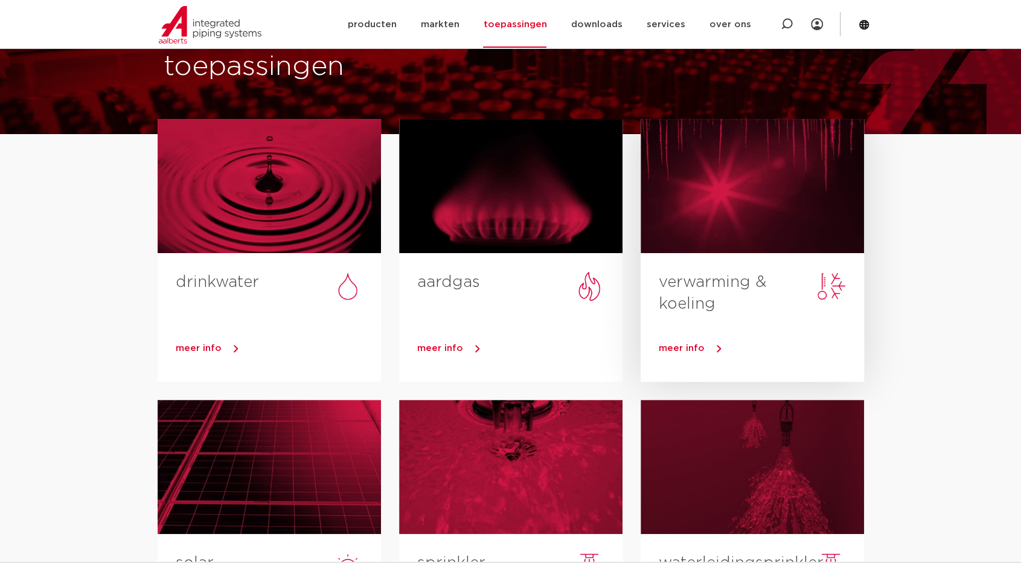
click at [700, 301] on link "verwarming & koeling" at bounding box center [713, 292] width 108 height 37
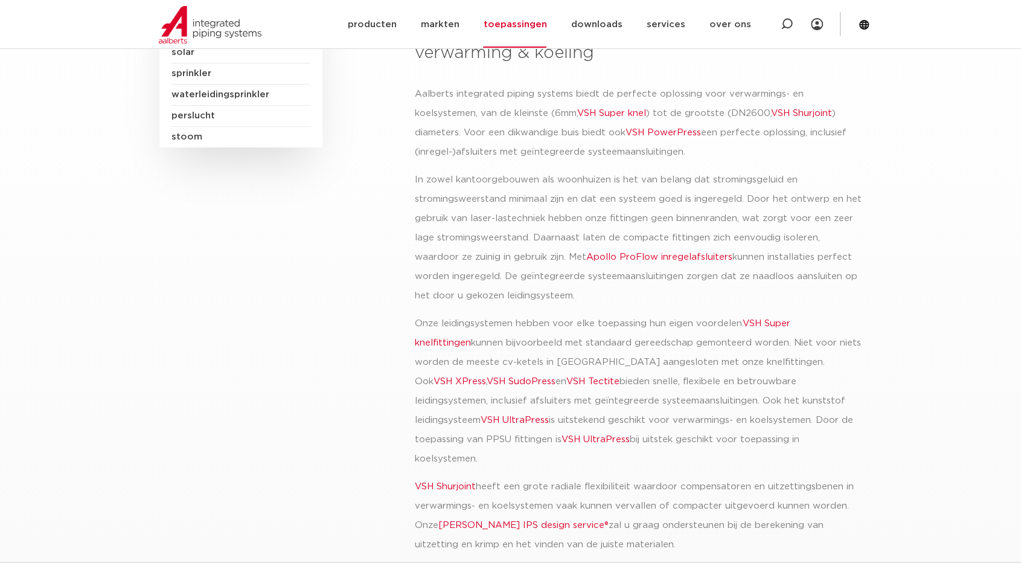
scroll to position [241, 0]
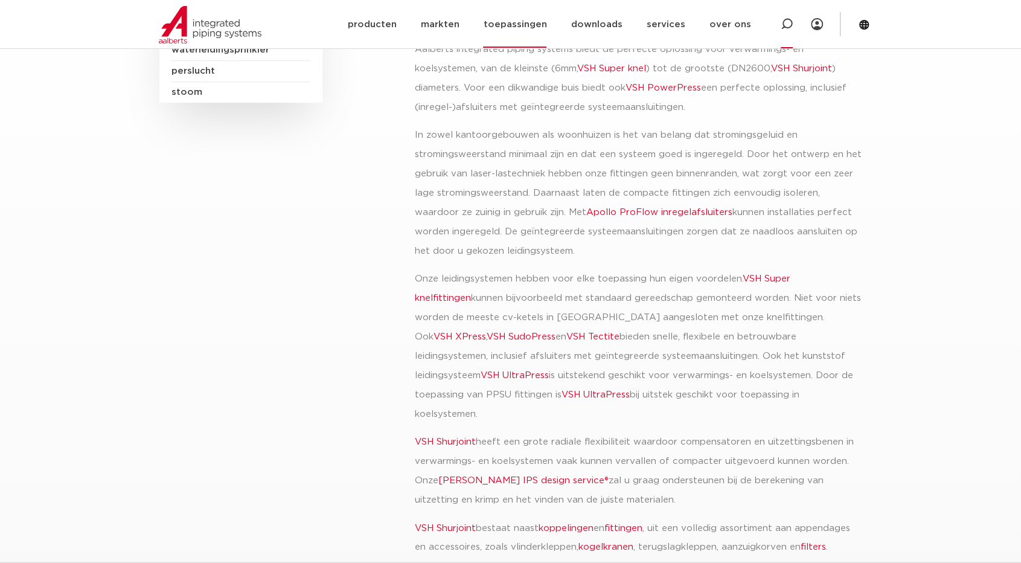
click at [788, 18] on icon at bounding box center [786, 24] width 12 height 12
click at [532, 25] on input "Zoeken" at bounding box center [606, 23] width 380 height 24
click at [476, 16] on input "vsh42mm knelfiting" at bounding box center [606, 23] width 380 height 24
click at [482, 21] on input "vsh42mm knelfiting" at bounding box center [606, 23] width 380 height 24
type input "vsh42mm knelling"
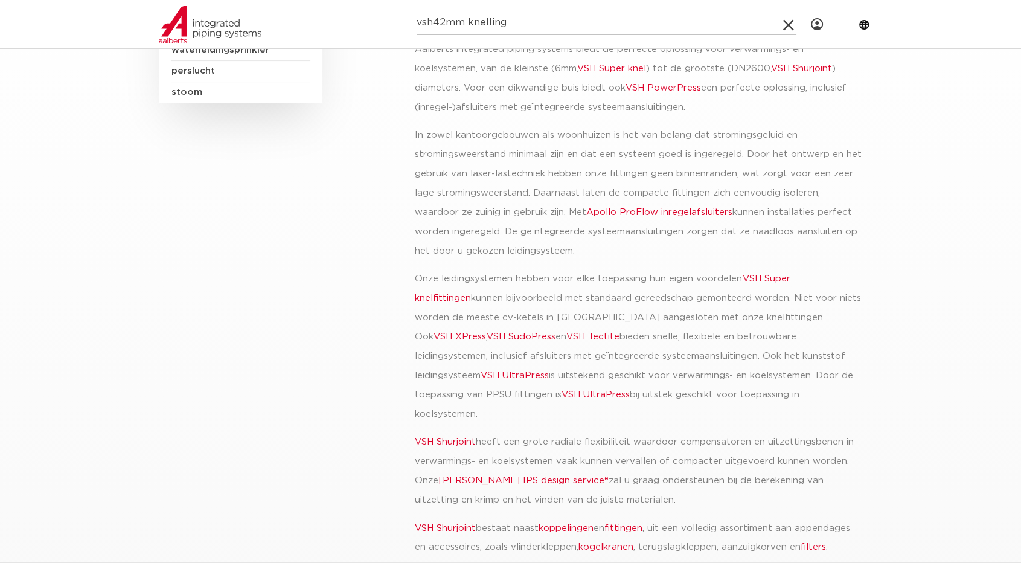
click button "Zoeken" at bounding box center [0, 0] width 0 height 0
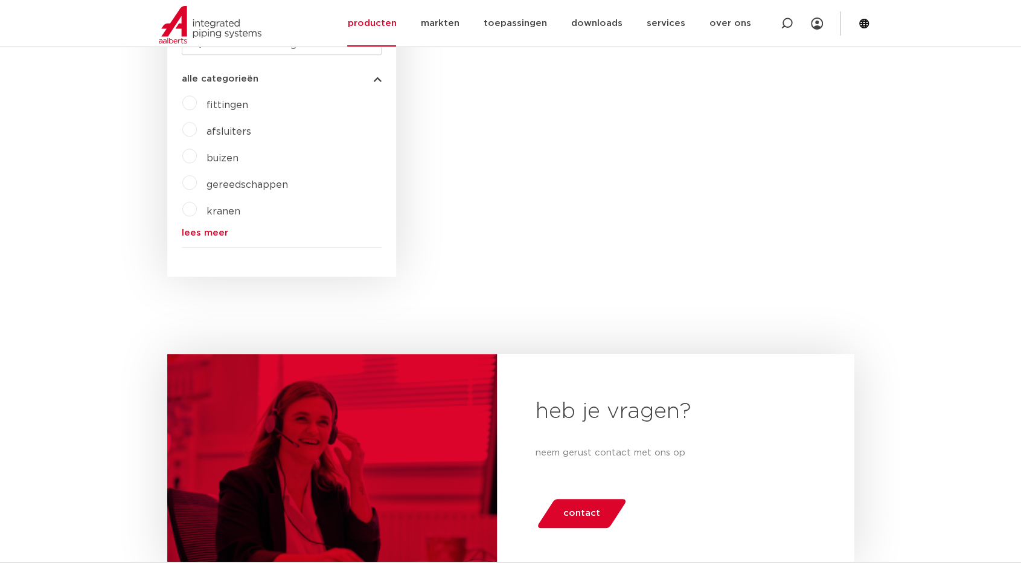
scroll to position [302, 0]
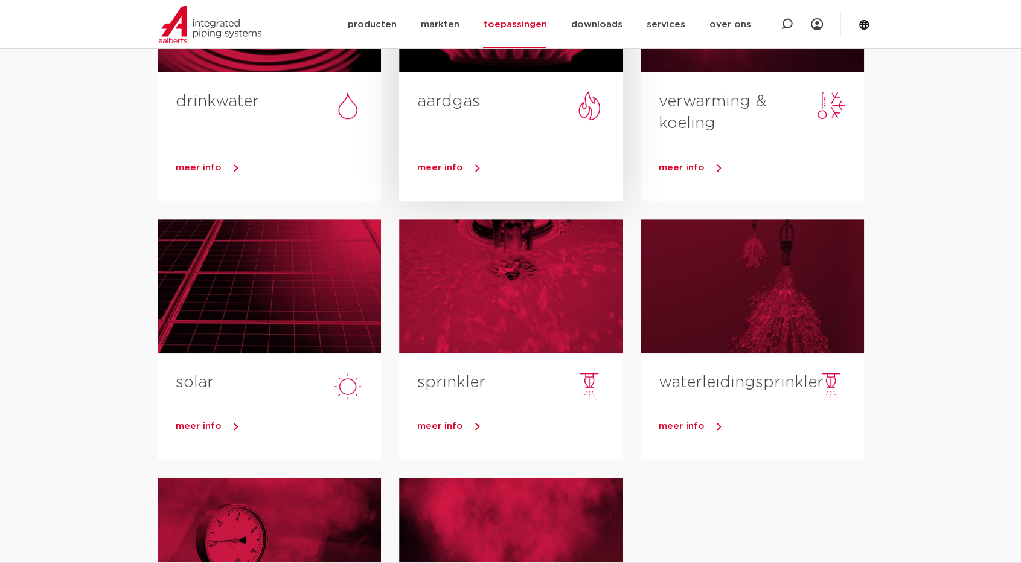
scroll to position [241, 0]
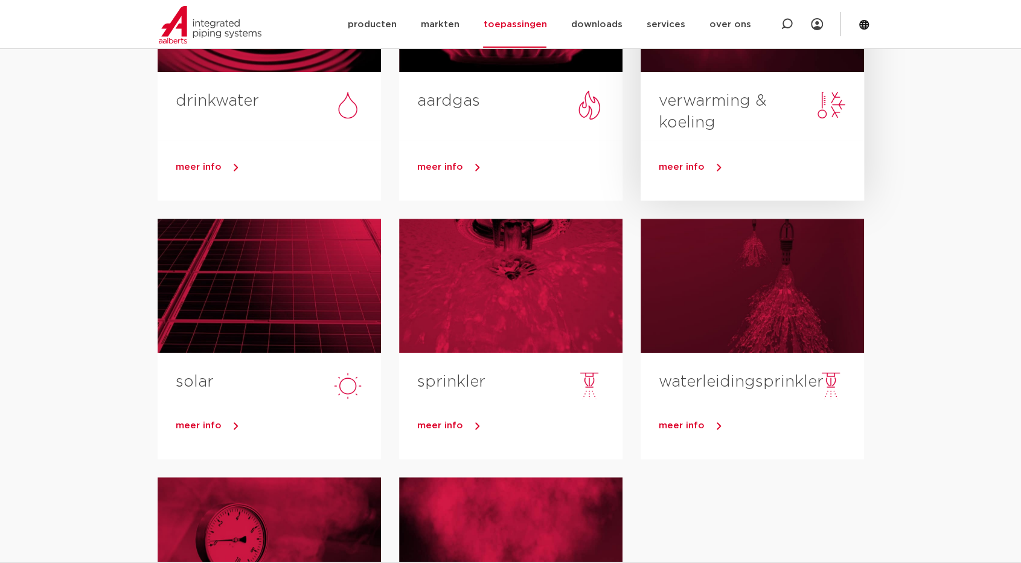
click at [709, 113] on h3 "verwarming & koeling" at bounding box center [761, 115] width 205 height 50
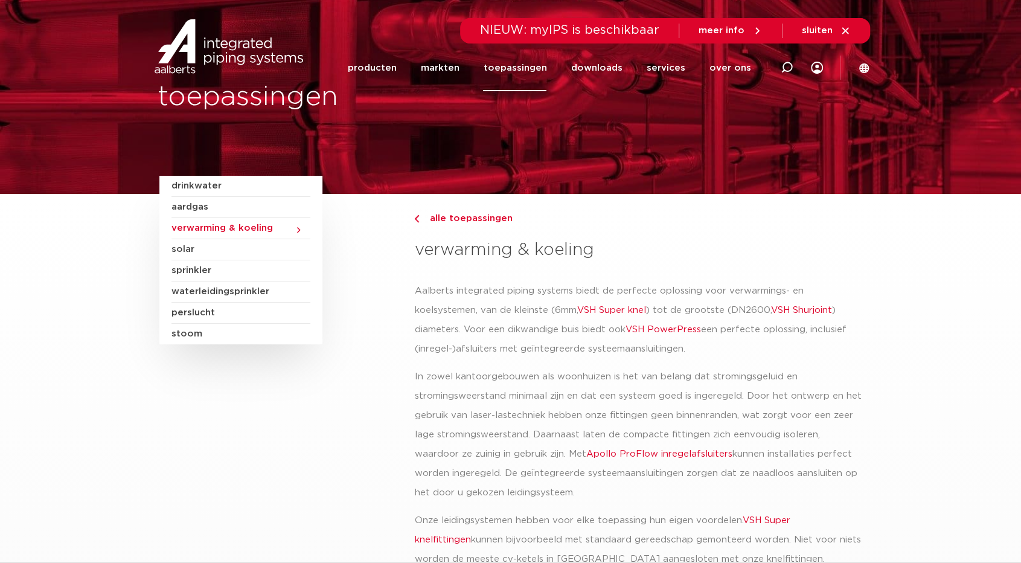
click at [251, 229] on span "verwarming & koeling" at bounding box center [240, 228] width 139 height 21
click at [787, 66] on icon at bounding box center [786, 68] width 12 height 12
type input "knelfiting 42mm"
click button "Zoeken" at bounding box center [0, 0] width 0 height 0
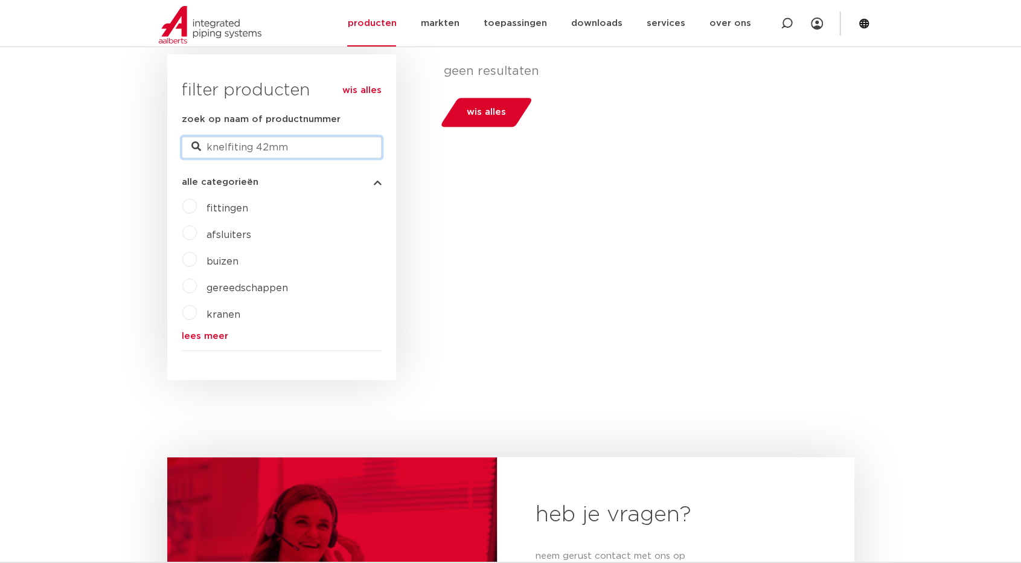
click at [235, 146] on input "knelfiting 42mm" at bounding box center [282, 147] width 200 height 22
type input "knelfitting 42mm"
click at [332, 159] on form "zoek op naam of productnummer knelfitting 42mm alle categorieën [GEOGRAPHIC_DAT…" at bounding box center [282, 231] width 200 height 238
click at [197, 207] on label "fittingen" at bounding box center [222, 205] width 51 height 19
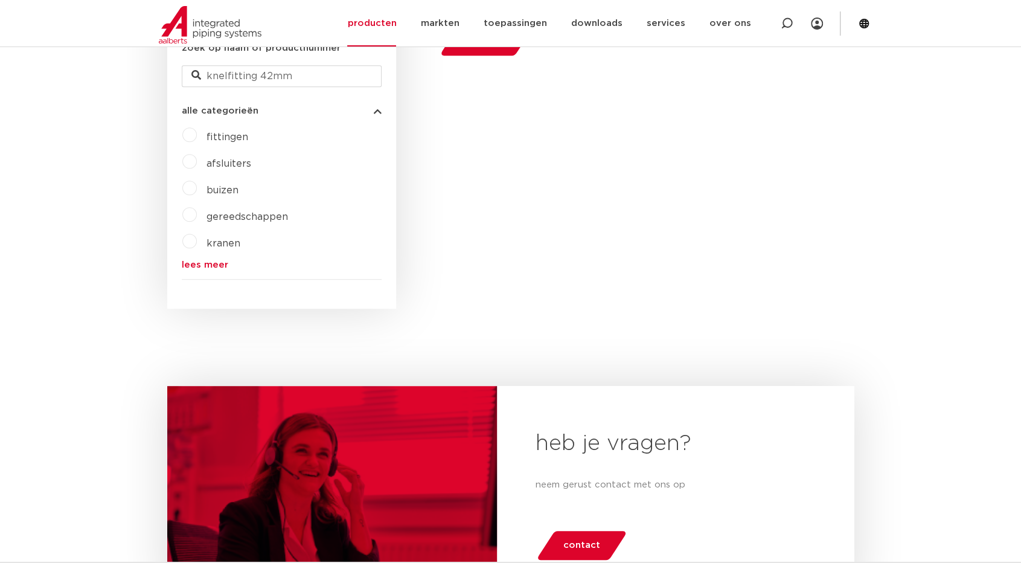
scroll to position [241, 0]
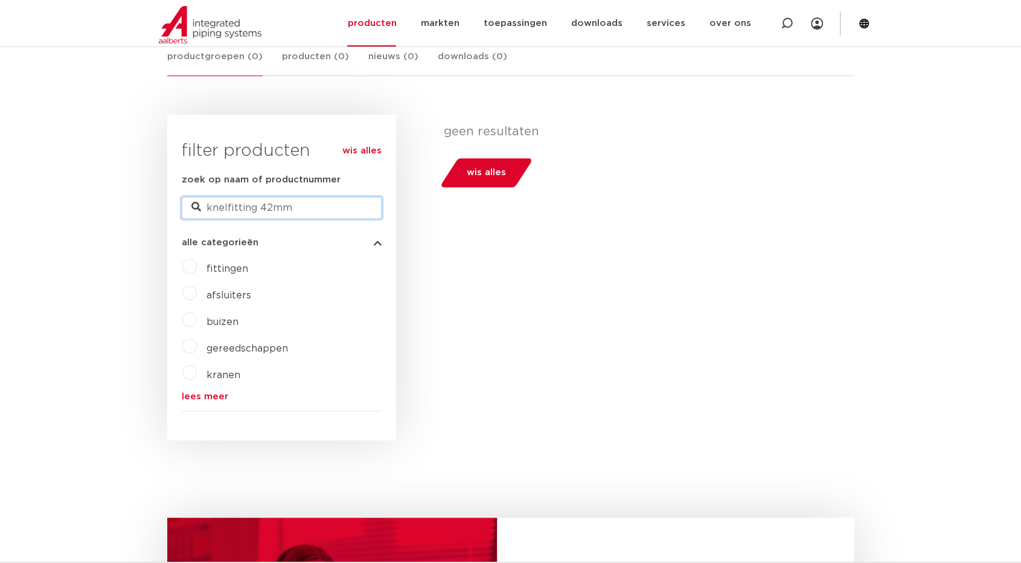
click at [225, 206] on input "knelfitting 42mm" at bounding box center [282, 208] width 200 height 22
drag, startPoint x: 225, startPoint y: 206, endPoint x: 202, endPoint y: 206, distance: 22.9
click at [202, 206] on input "knelfitting 42mm" at bounding box center [282, 208] width 200 height 22
type input "fitting 42mm"
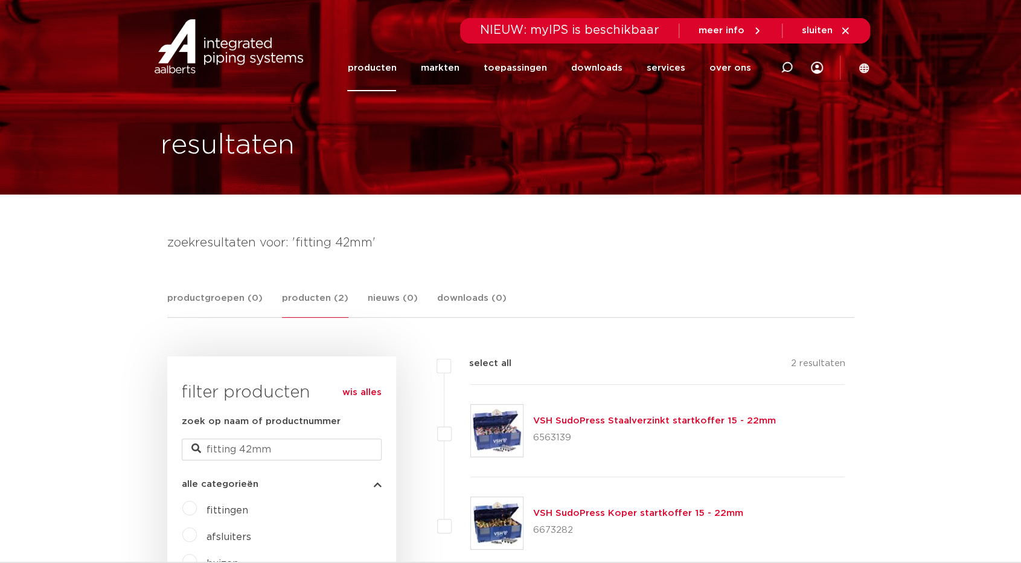
click at [375, 68] on link "producten" at bounding box center [371, 68] width 49 height 46
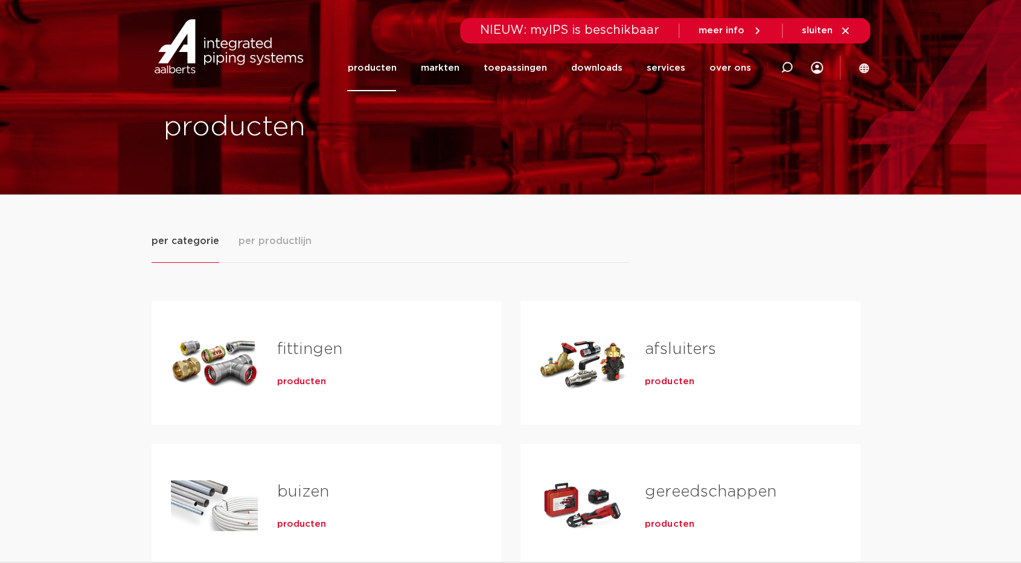
click at [281, 380] on span "producten" at bounding box center [301, 381] width 49 height 12
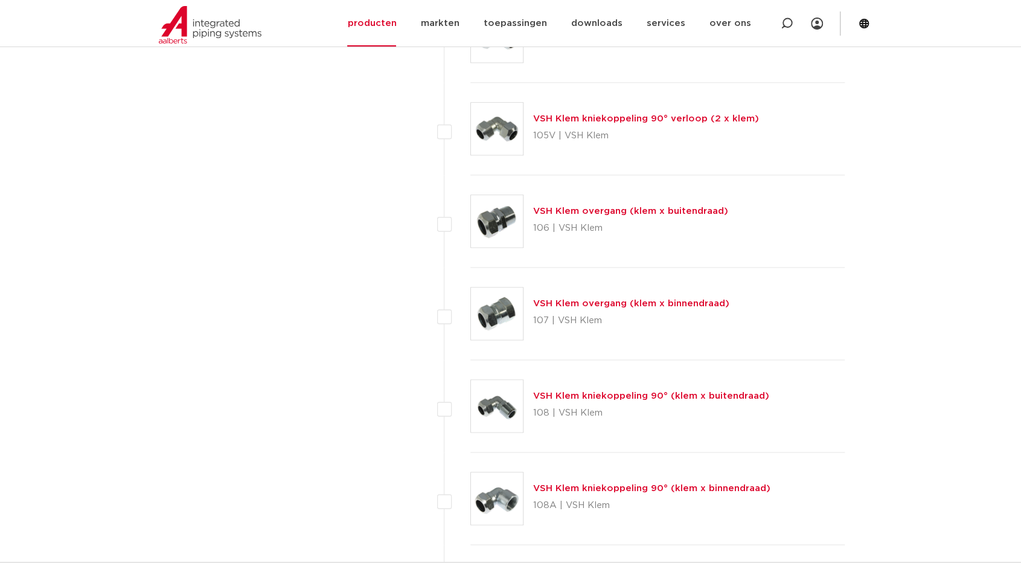
scroll to position [905, 0]
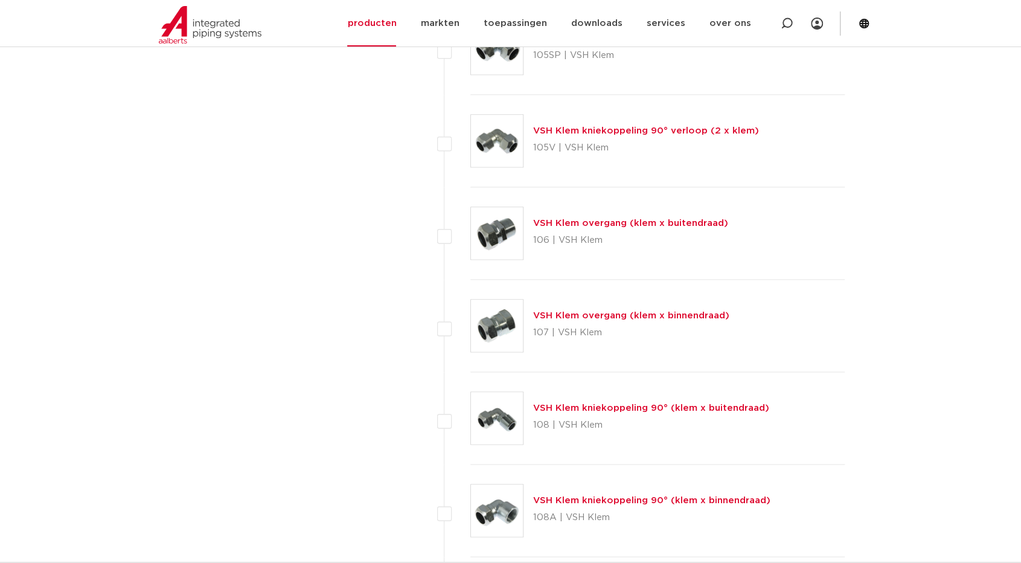
click at [563, 222] on link "VSH Klem overgang (klem x buitendraad)" at bounding box center [630, 223] width 195 height 9
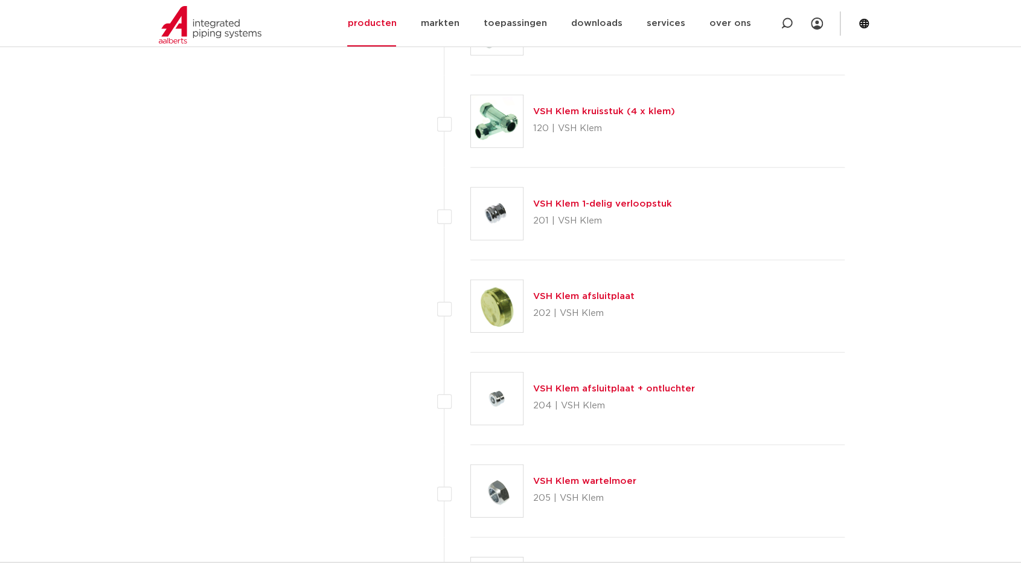
scroll to position [2113, 0]
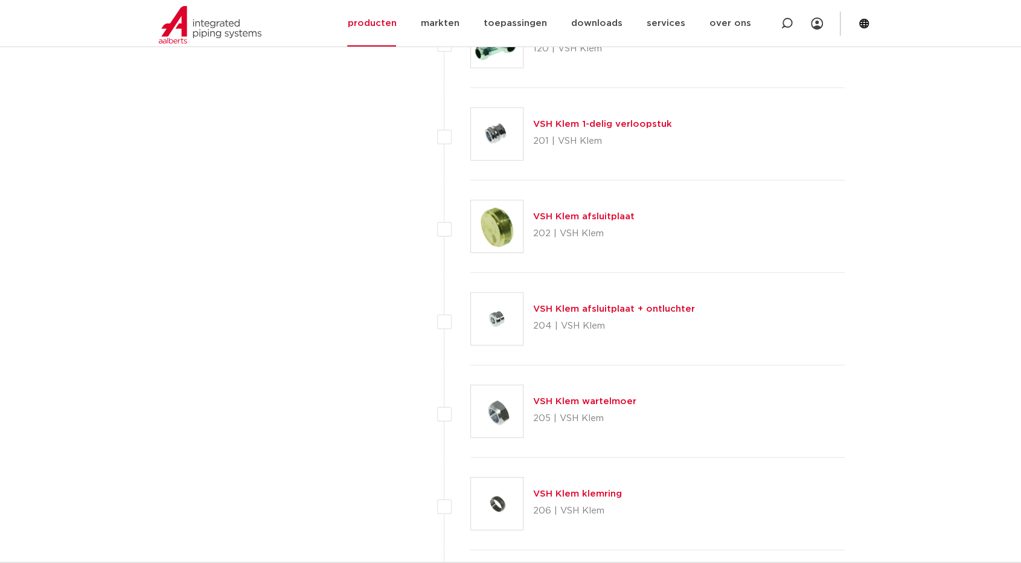
click at [496, 226] on img at bounding box center [497, 226] width 52 height 52
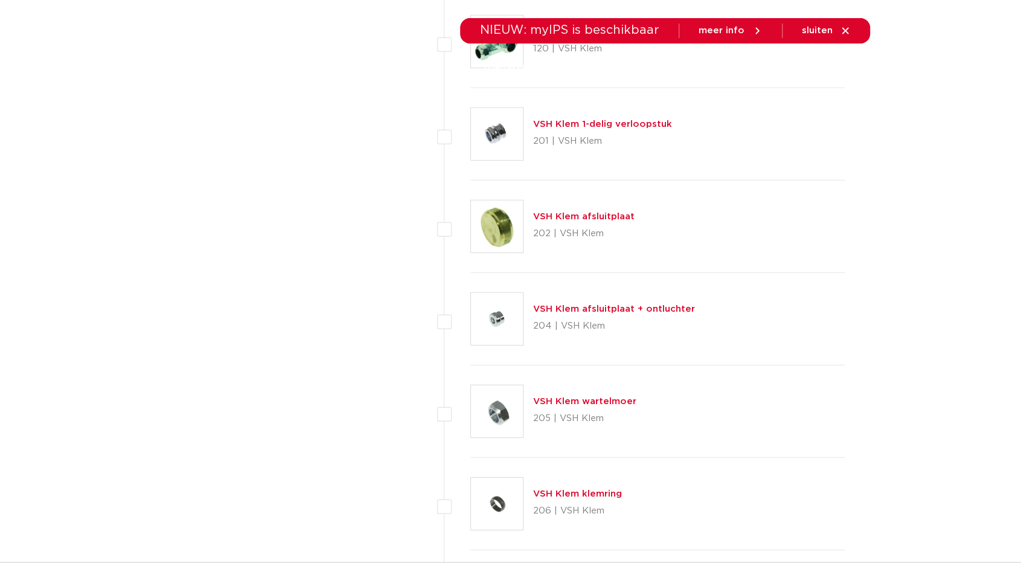
click at [563, 136] on p "201 | VSH Klem" at bounding box center [602, 141] width 139 height 19
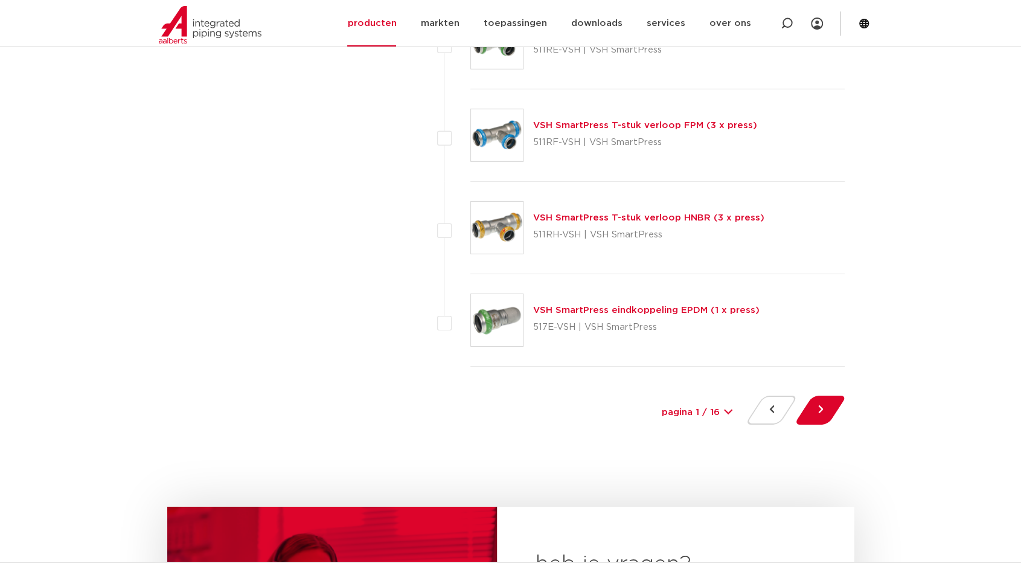
scroll to position [5493, 0]
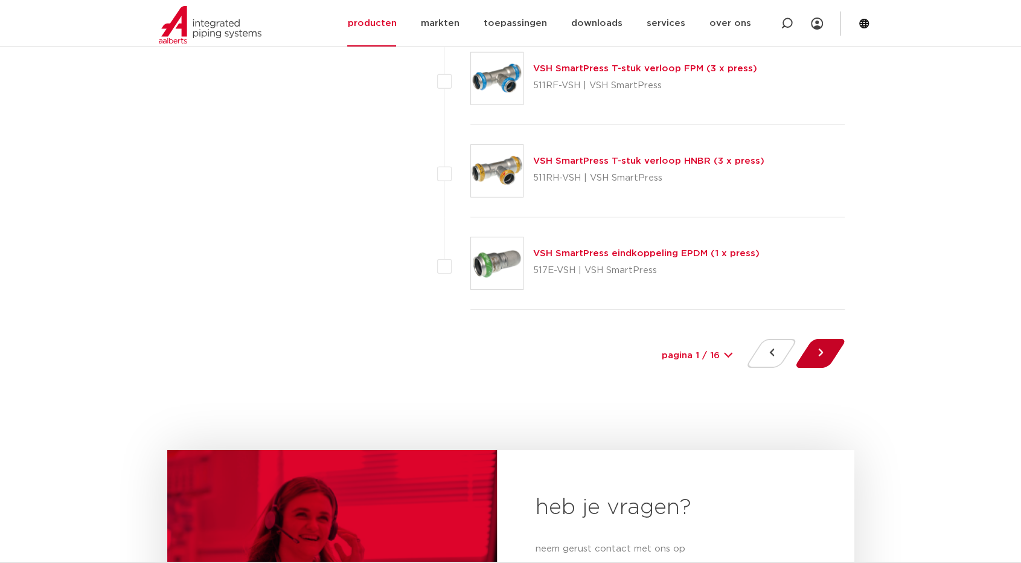
click at [806, 342] on button at bounding box center [820, 353] width 34 height 29
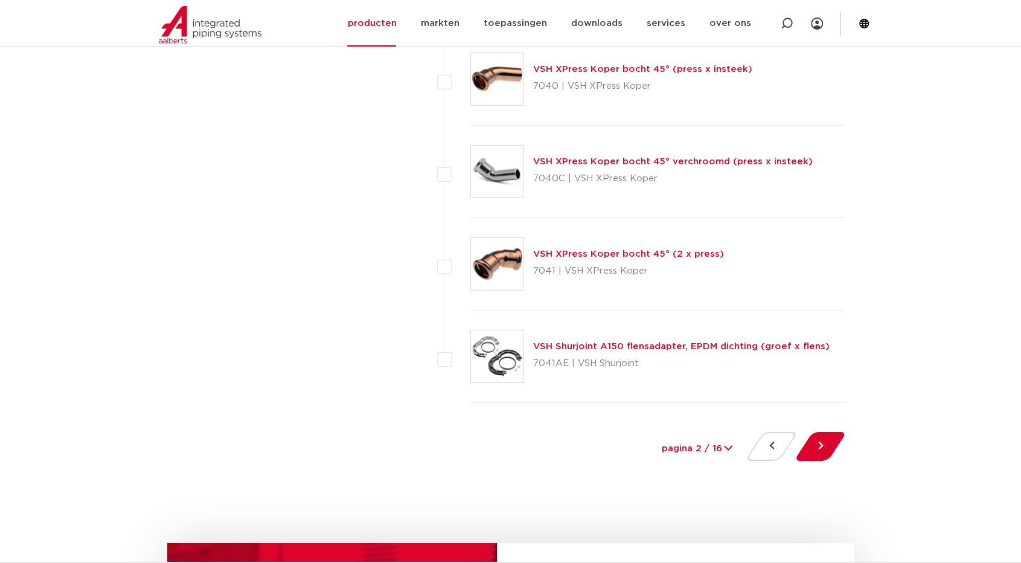
scroll to position [5493, 0]
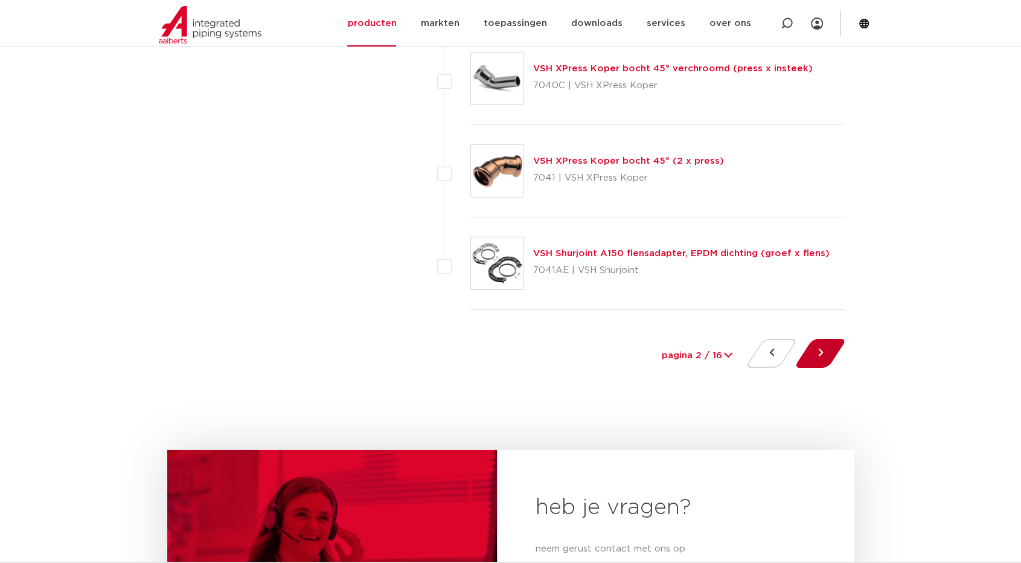
click at [820, 339] on button at bounding box center [820, 353] width 34 height 29
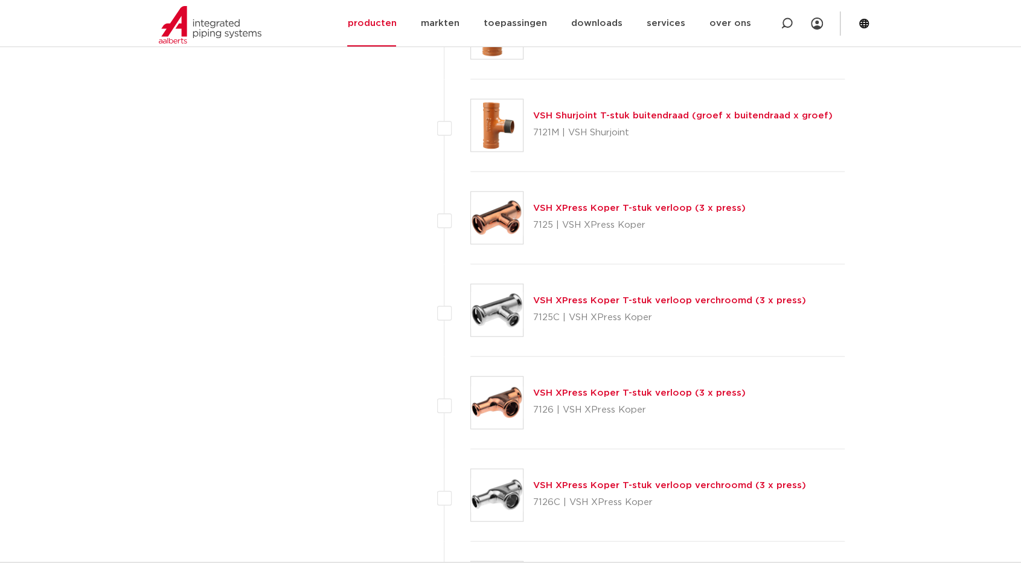
scroll to position [1569, 0]
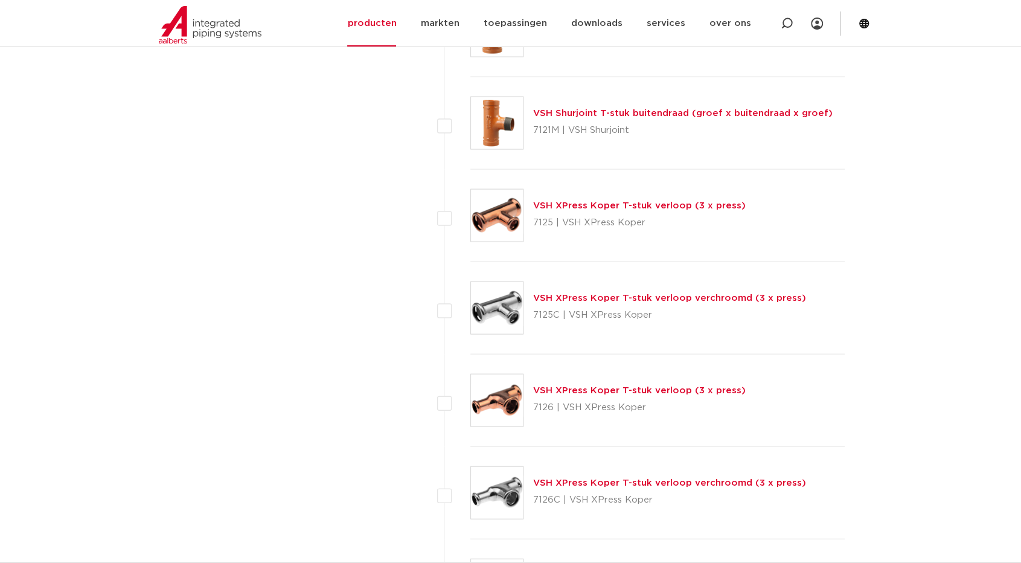
click at [573, 207] on link "VSH XPress Koper T-stuk verloop (3 x press)" at bounding box center [639, 205] width 212 height 9
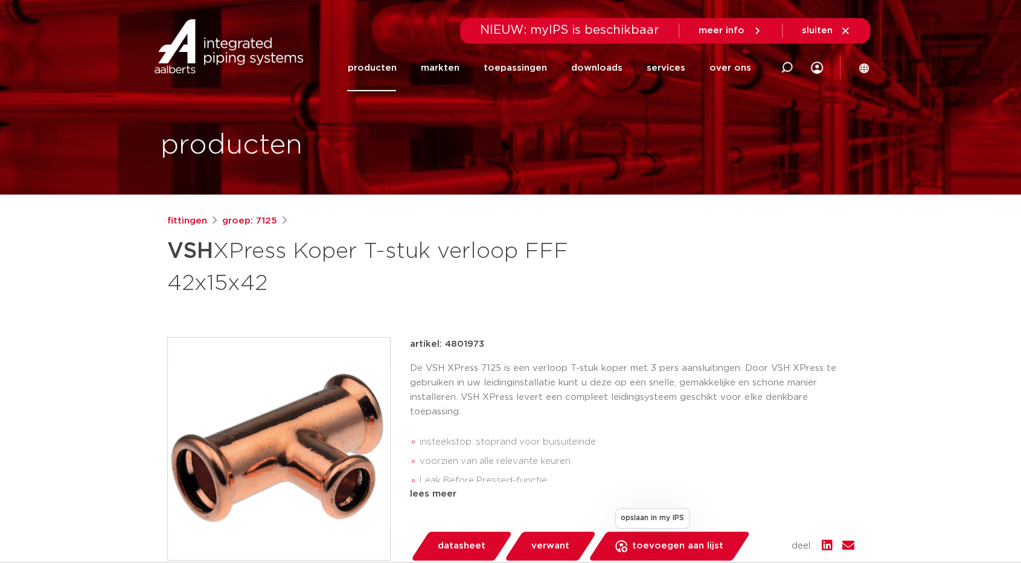
click at [671, 546] on span "toevoegen aan lijst" at bounding box center [677, 545] width 91 height 19
